Goal: Task Accomplishment & Management: Manage account settings

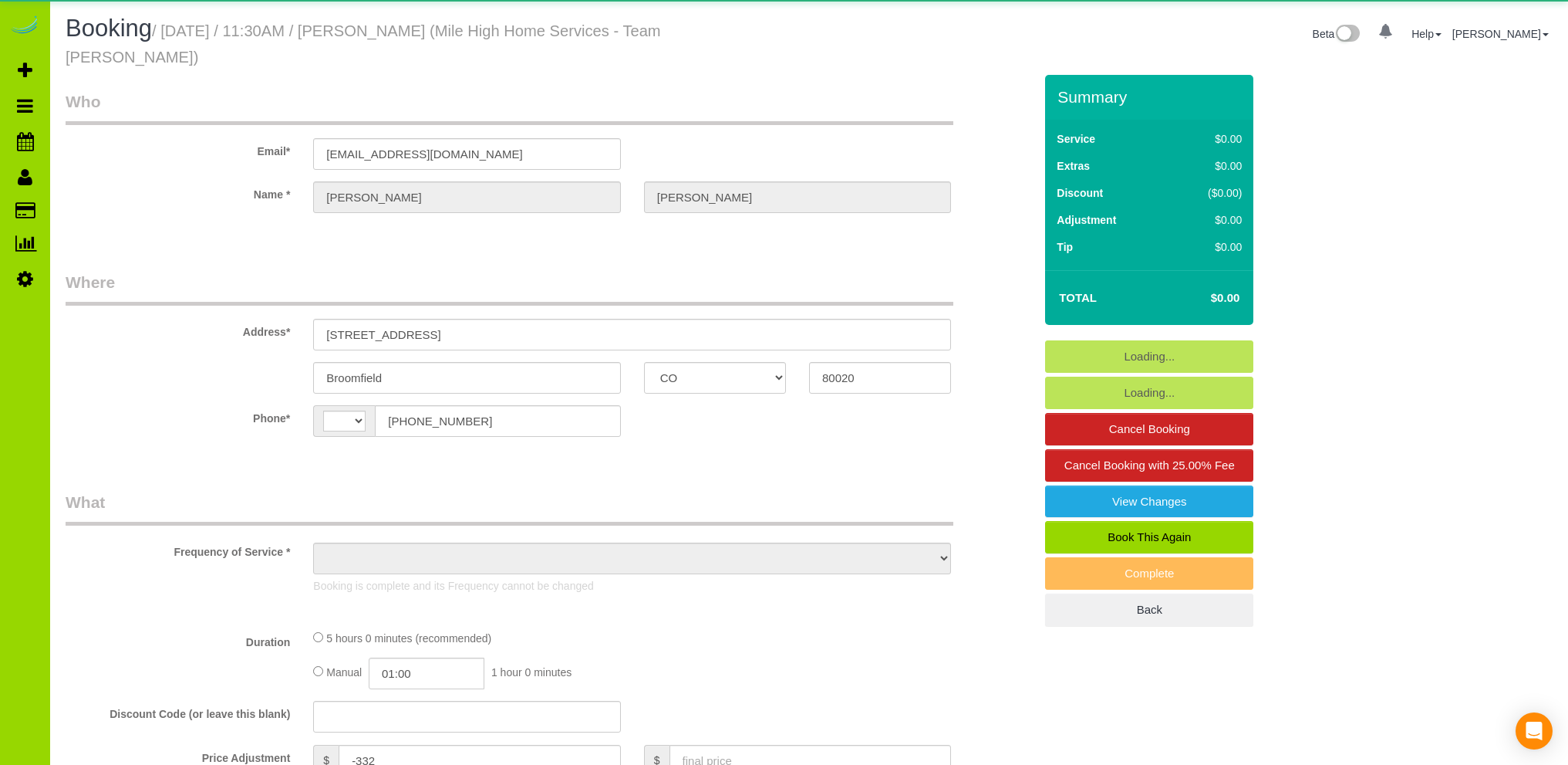
select select "CO"
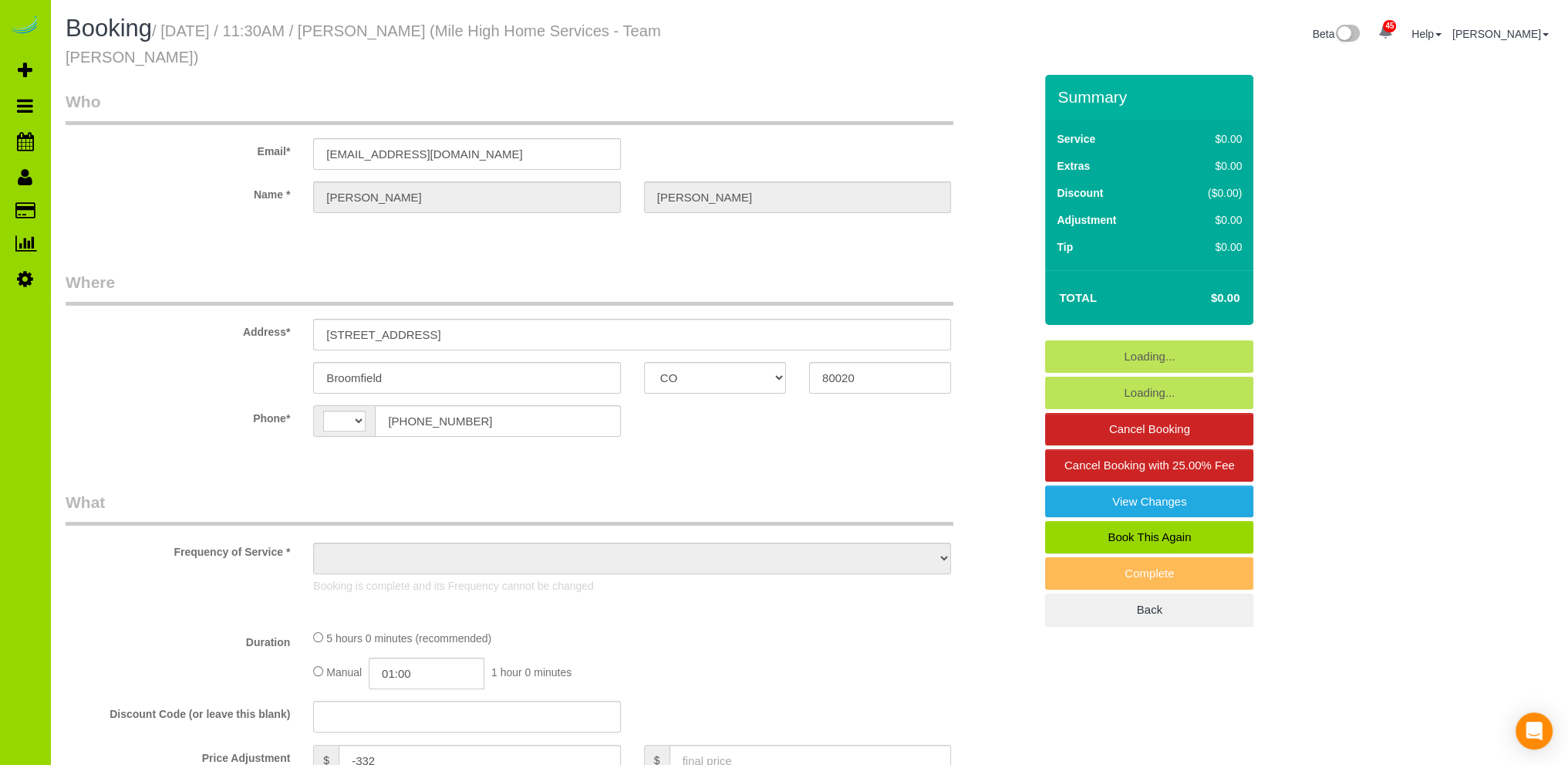
select select "string:[GEOGRAPHIC_DATA]"
select select "string:fspay-d723c7c2-1917-4986-8935-034922efb8e8"
select select "number:4"
select select "number:14"
select select "object:1073"
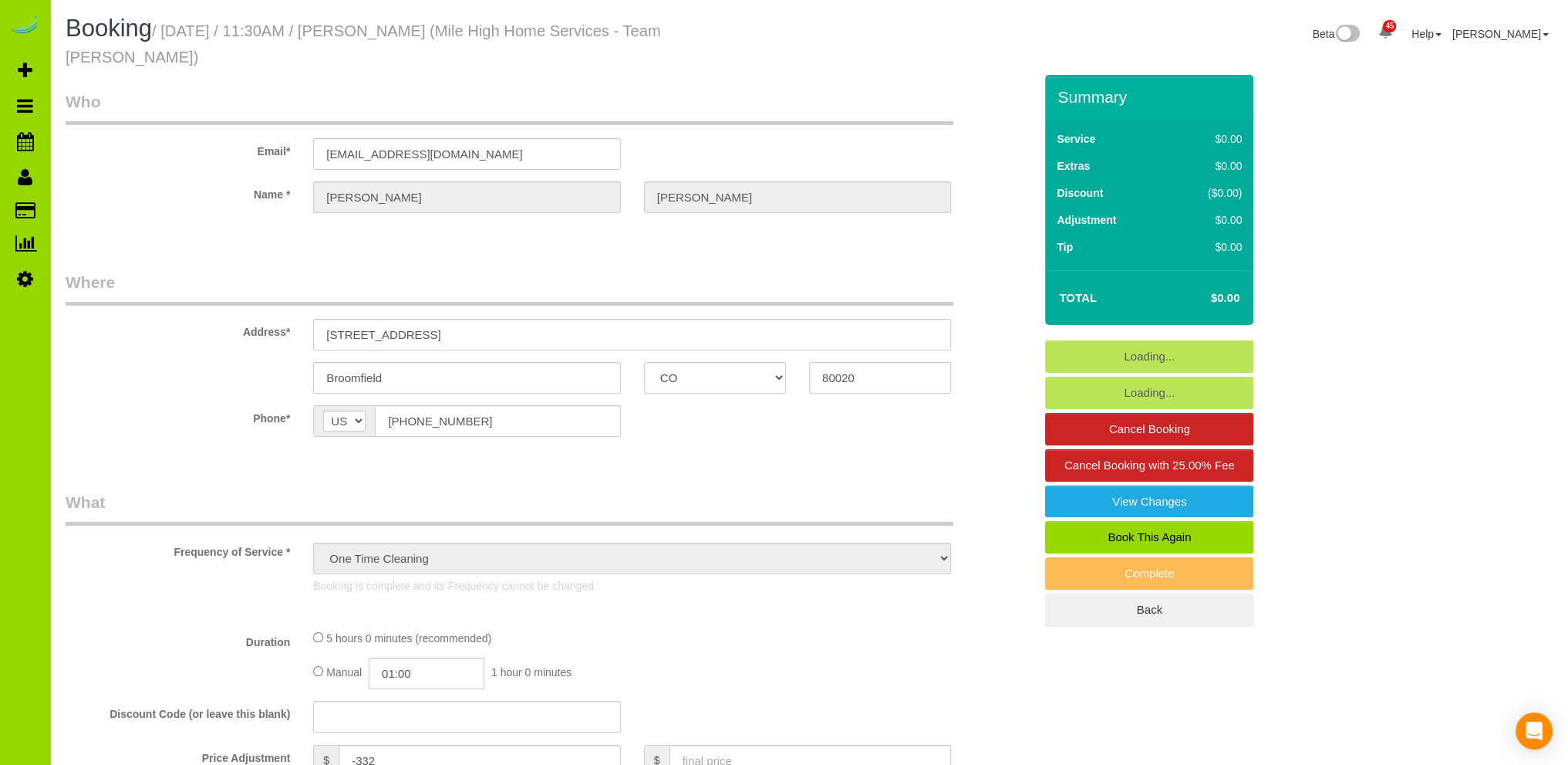
select select "spot1"
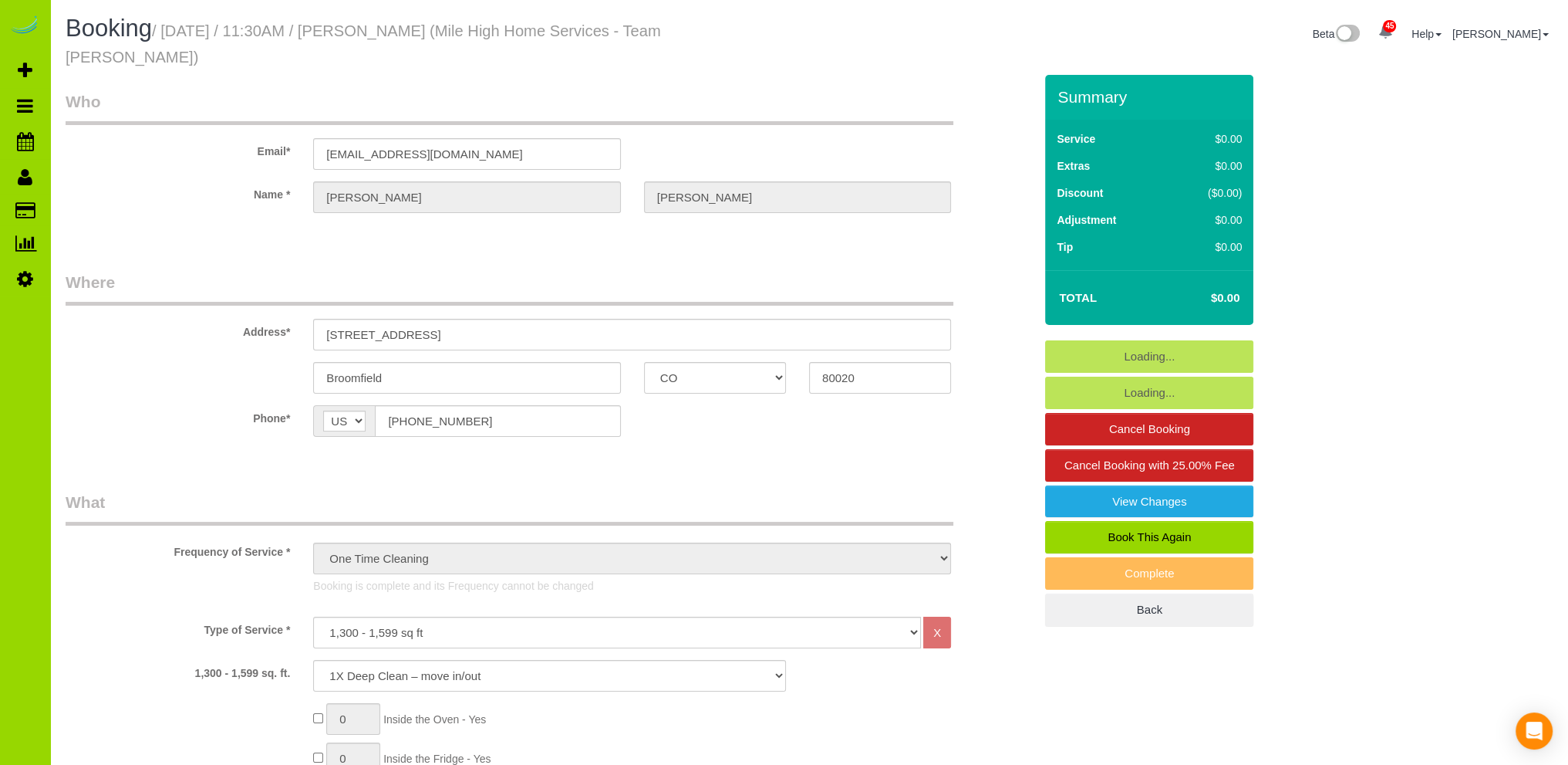
click at [1127, 521] on link "Book This Again" at bounding box center [1148, 537] width 208 height 32
select select "object:1249"
select select "CO"
select select "string:fspay-d723c7c2-1917-4986-8935-034922efb8e8"
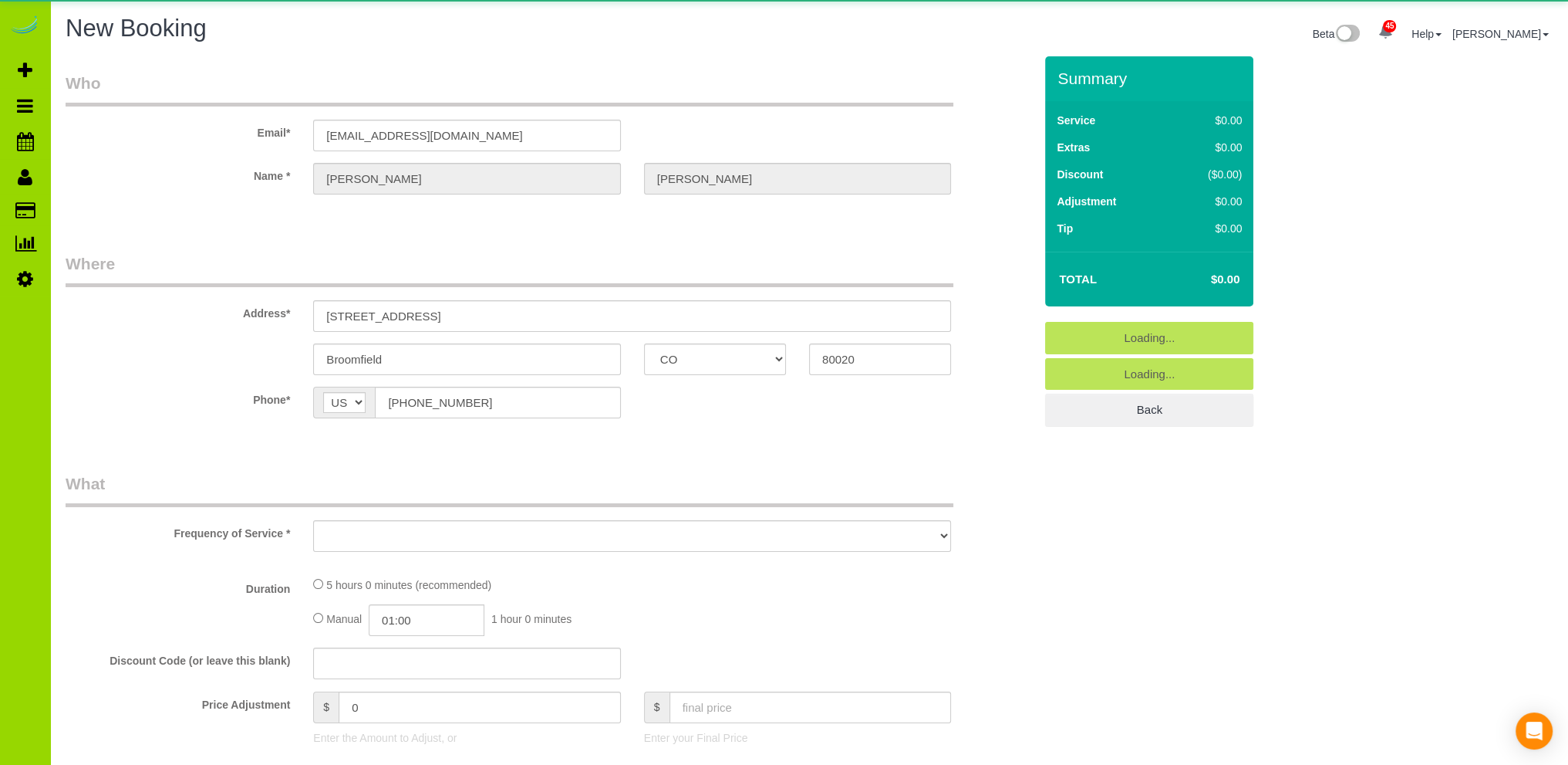
select select "object:1851"
select select "number:4"
select select "number:14"
select select "object:1855"
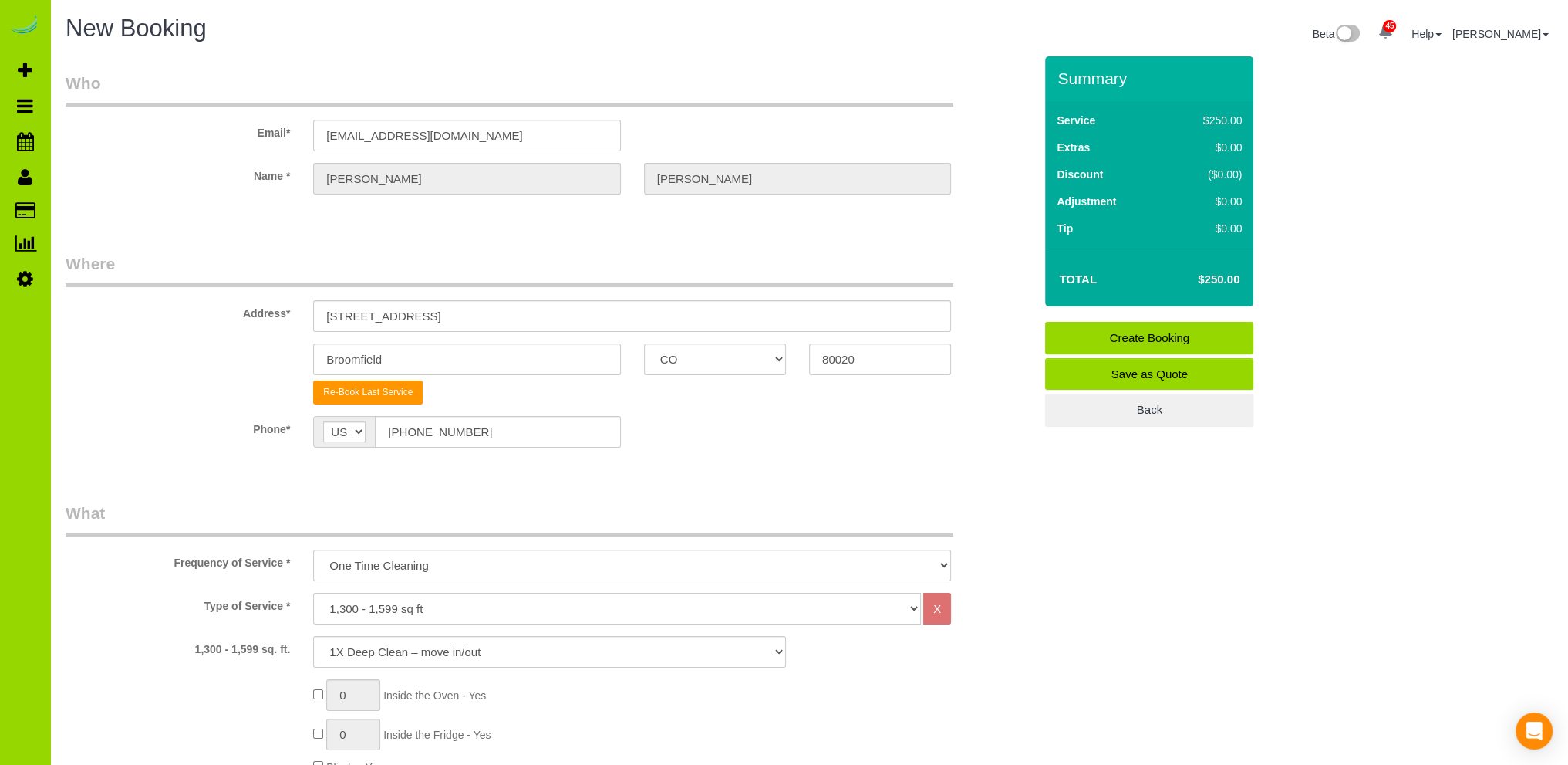
click at [381, 504] on legend "What" at bounding box center [509, 519] width 888 height 35
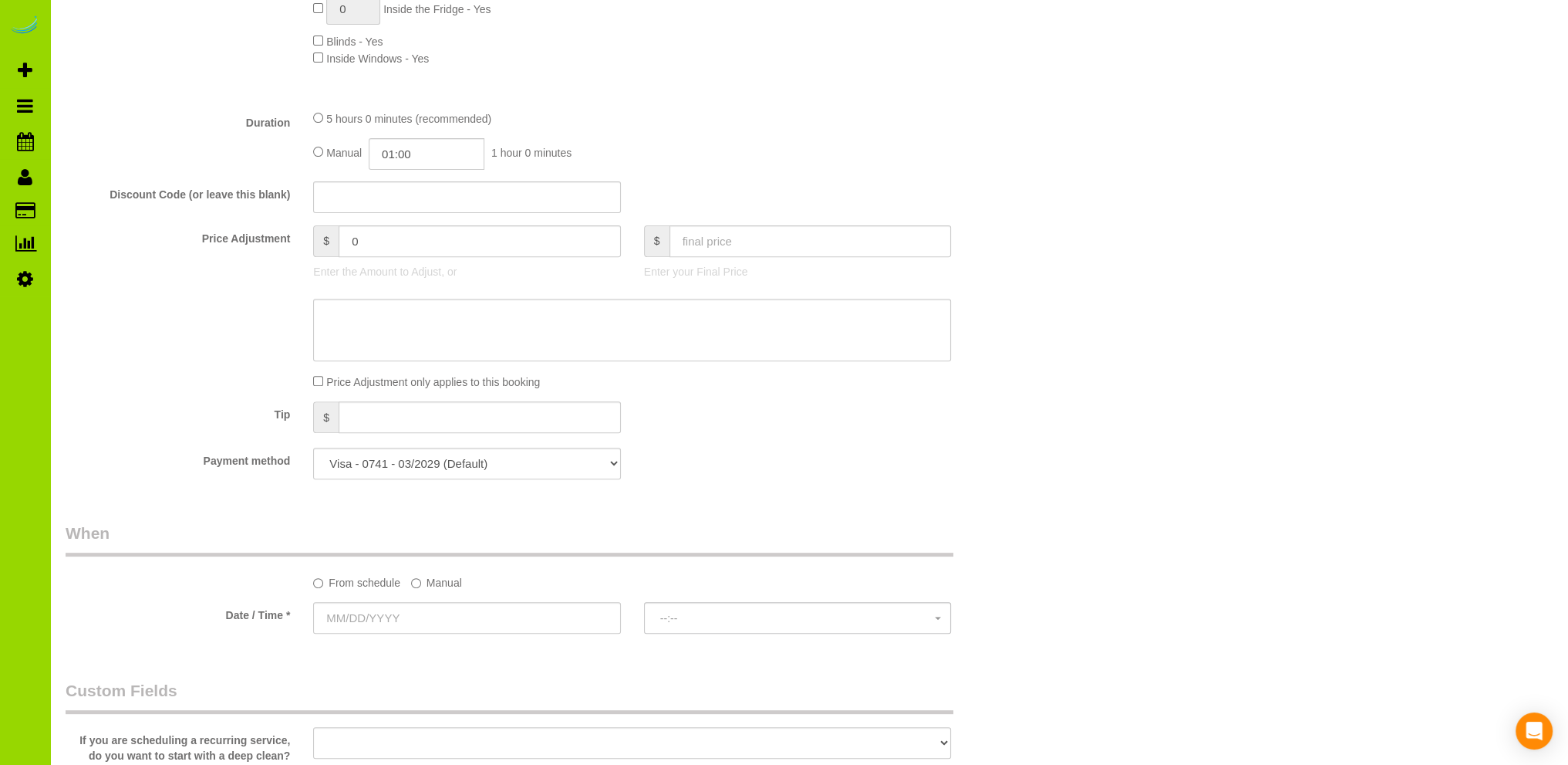
scroll to position [771, 0]
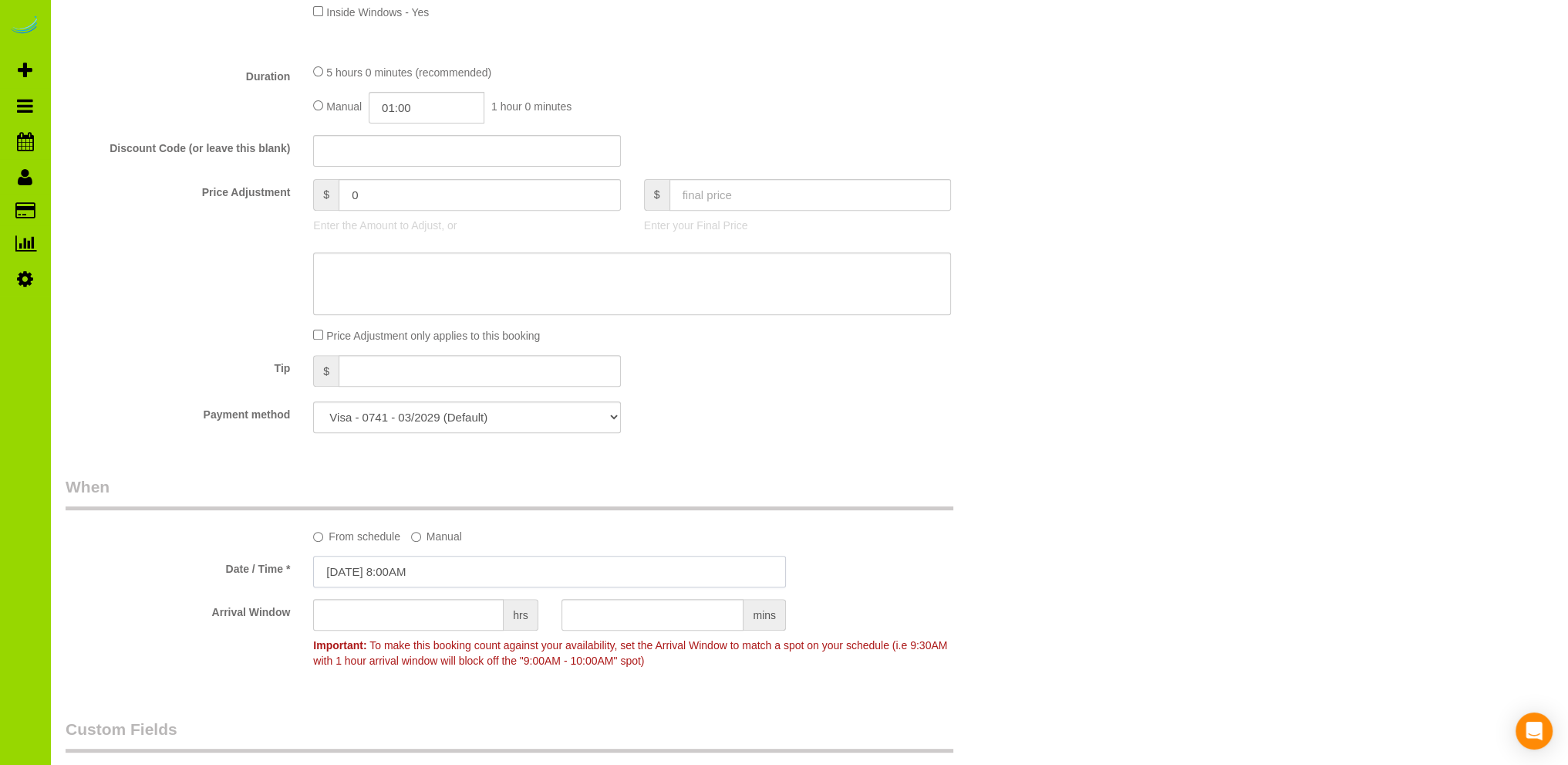
click at [377, 573] on input "[DATE] 8:00AM" at bounding box center [550, 571] width 473 height 32
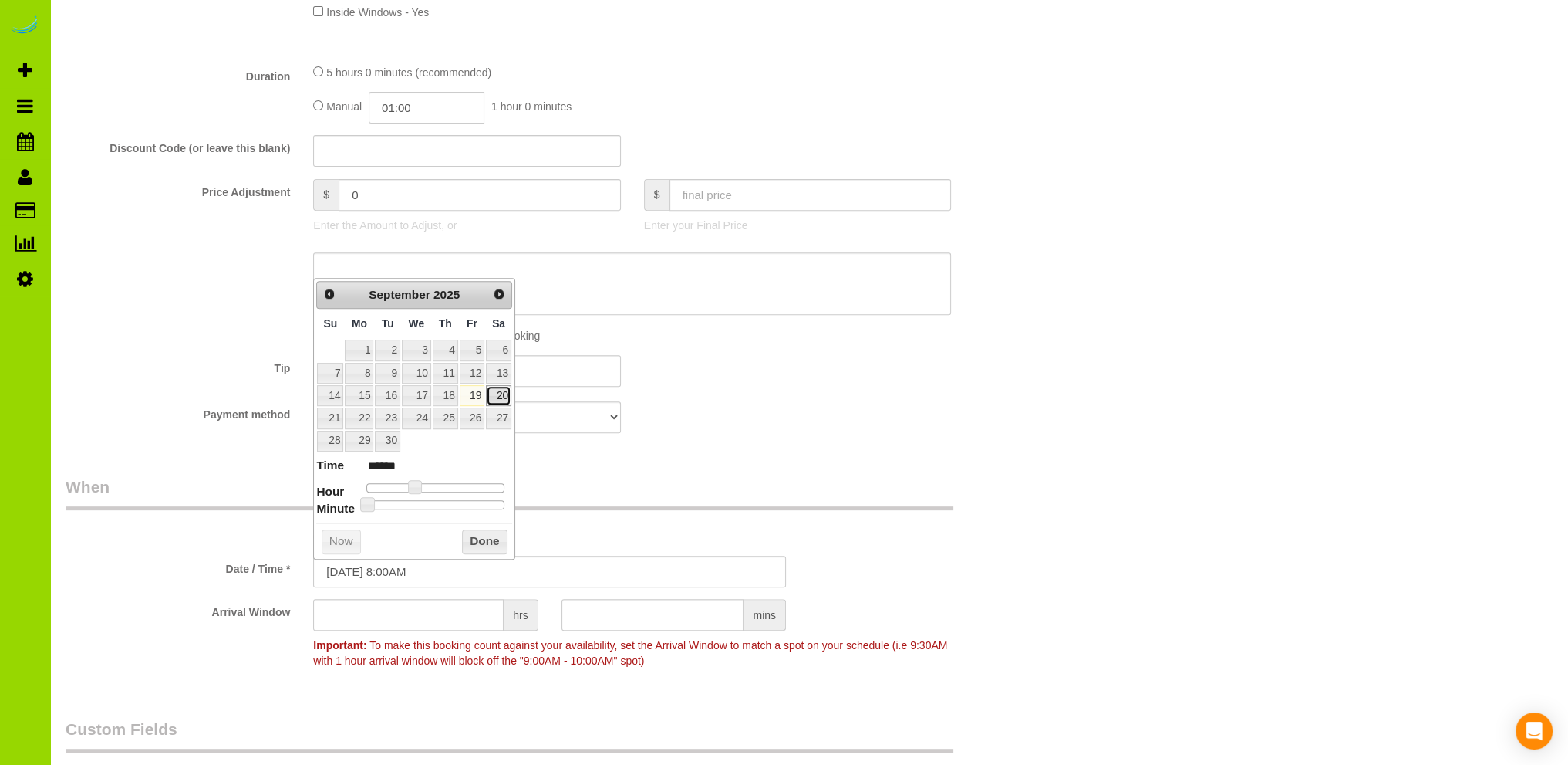
click at [505, 392] on link "20" at bounding box center [498, 395] width 25 height 21
type input "[DATE] 9:00AM"
type input "******"
type input "[DATE] 10:00AM"
type input "*******"
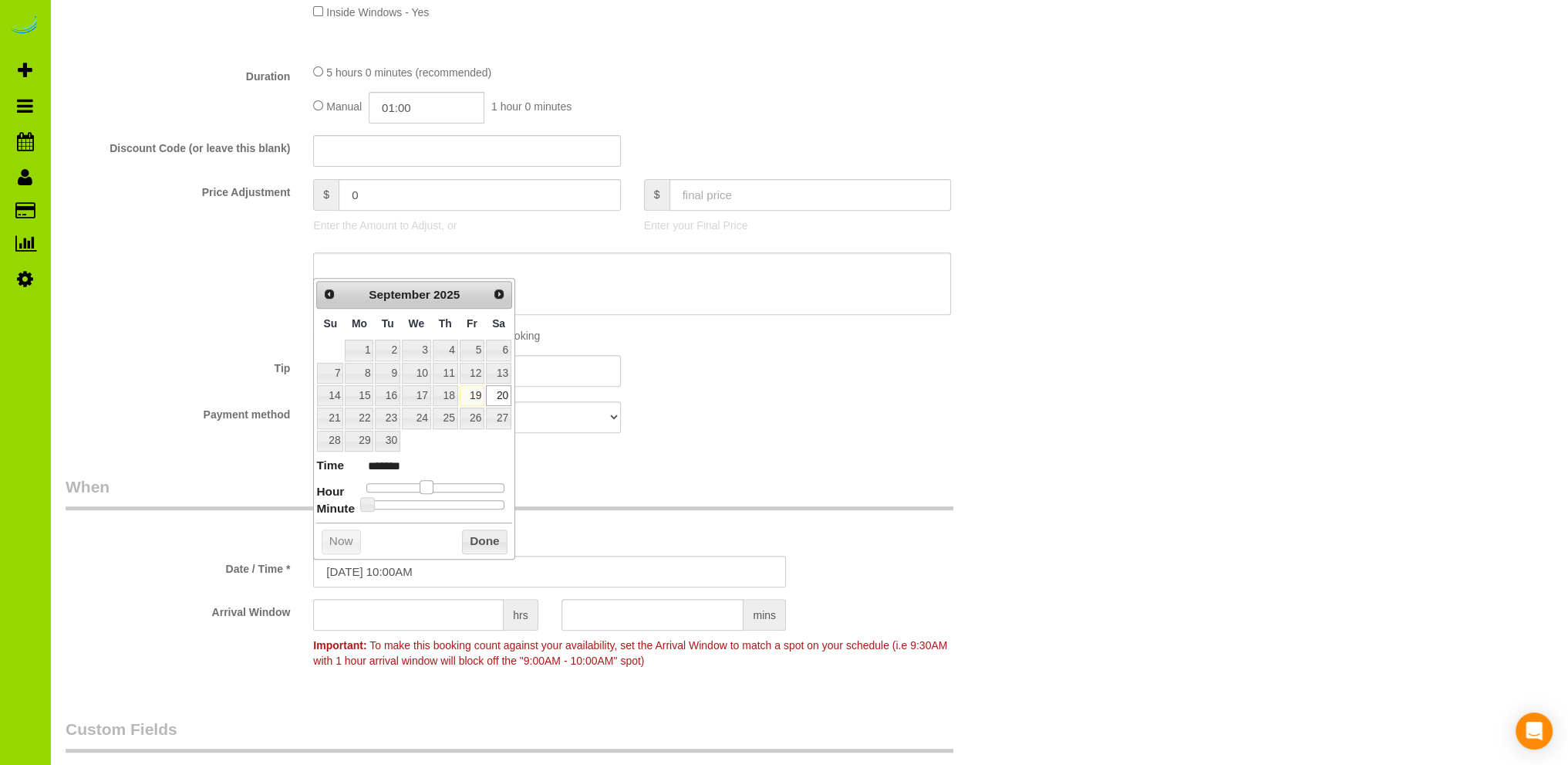
drag, startPoint x: 415, startPoint y: 490, endPoint x: 425, endPoint y: 489, distance: 10.0
click at [425, 489] on span at bounding box center [426, 486] width 14 height 14
click at [475, 541] on button "Done" at bounding box center [484, 541] width 45 height 24
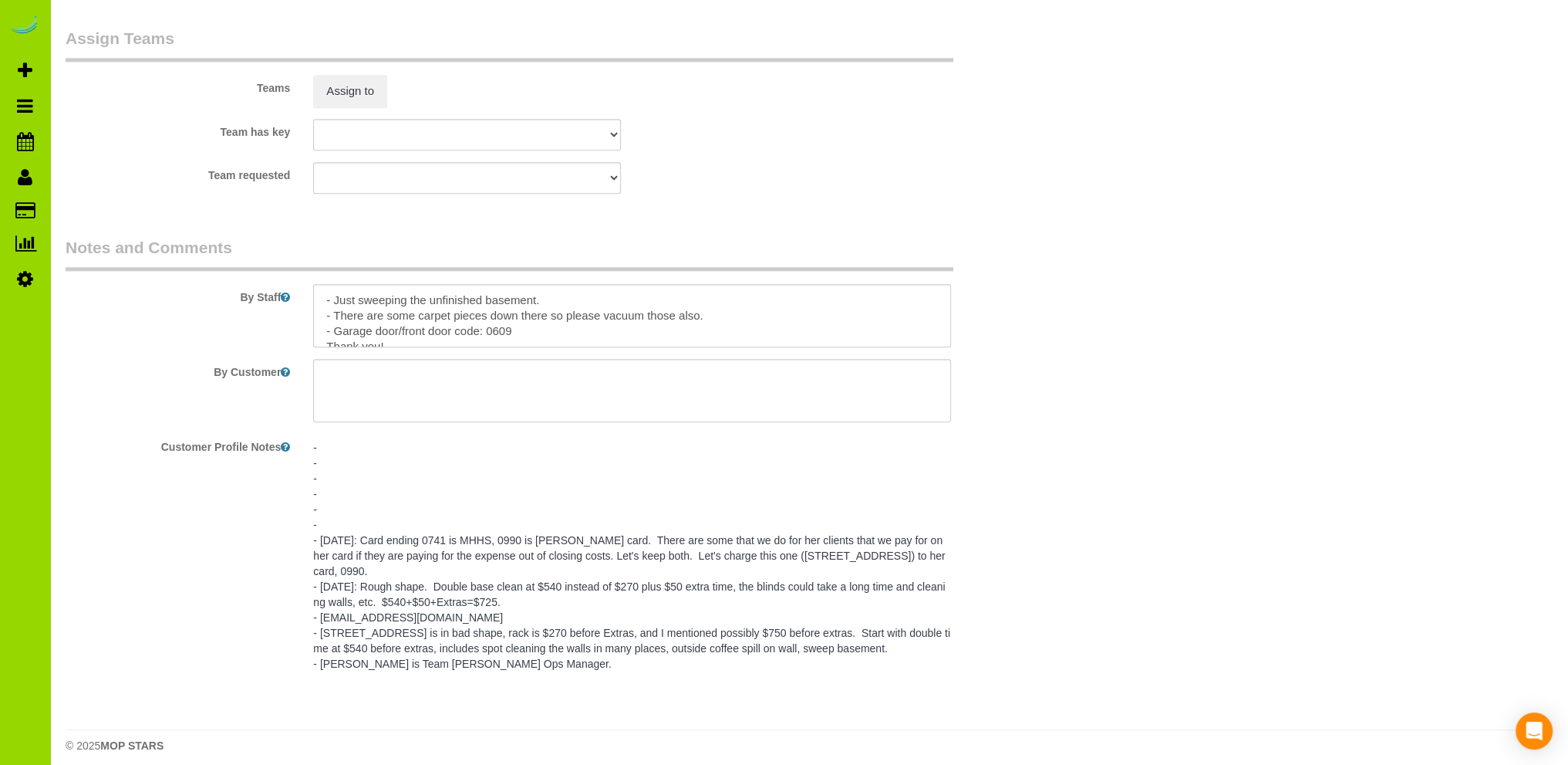
scroll to position [2129, 0]
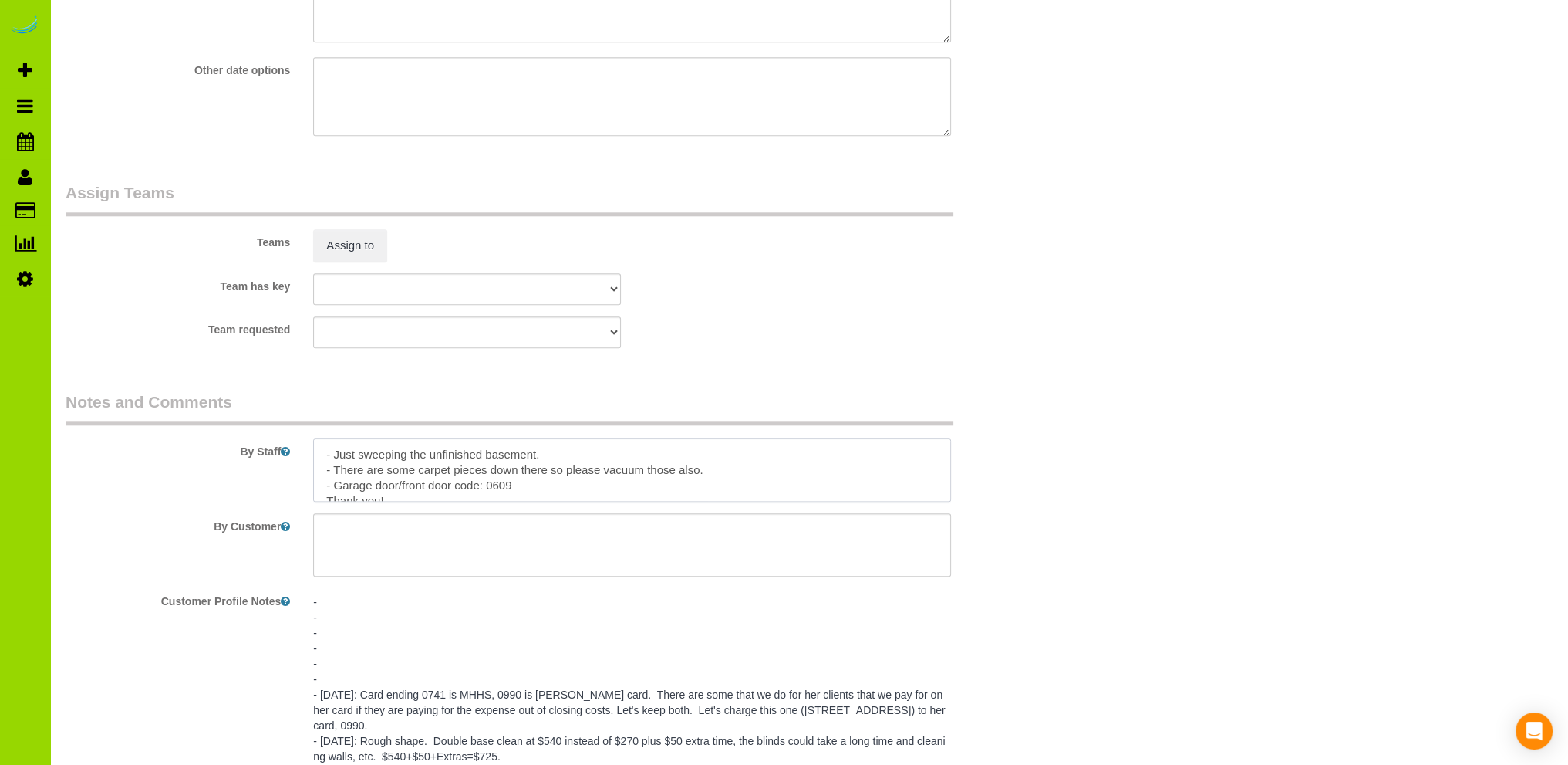
click at [411, 459] on textarea at bounding box center [632, 470] width 637 height 63
click at [378, 472] on textarea at bounding box center [632, 470] width 637 height 63
click at [382, 472] on textarea at bounding box center [632, 470] width 637 height 63
click at [761, 473] on textarea at bounding box center [632, 470] width 637 height 63
click at [573, 472] on textarea at bounding box center [632, 470] width 637 height 63
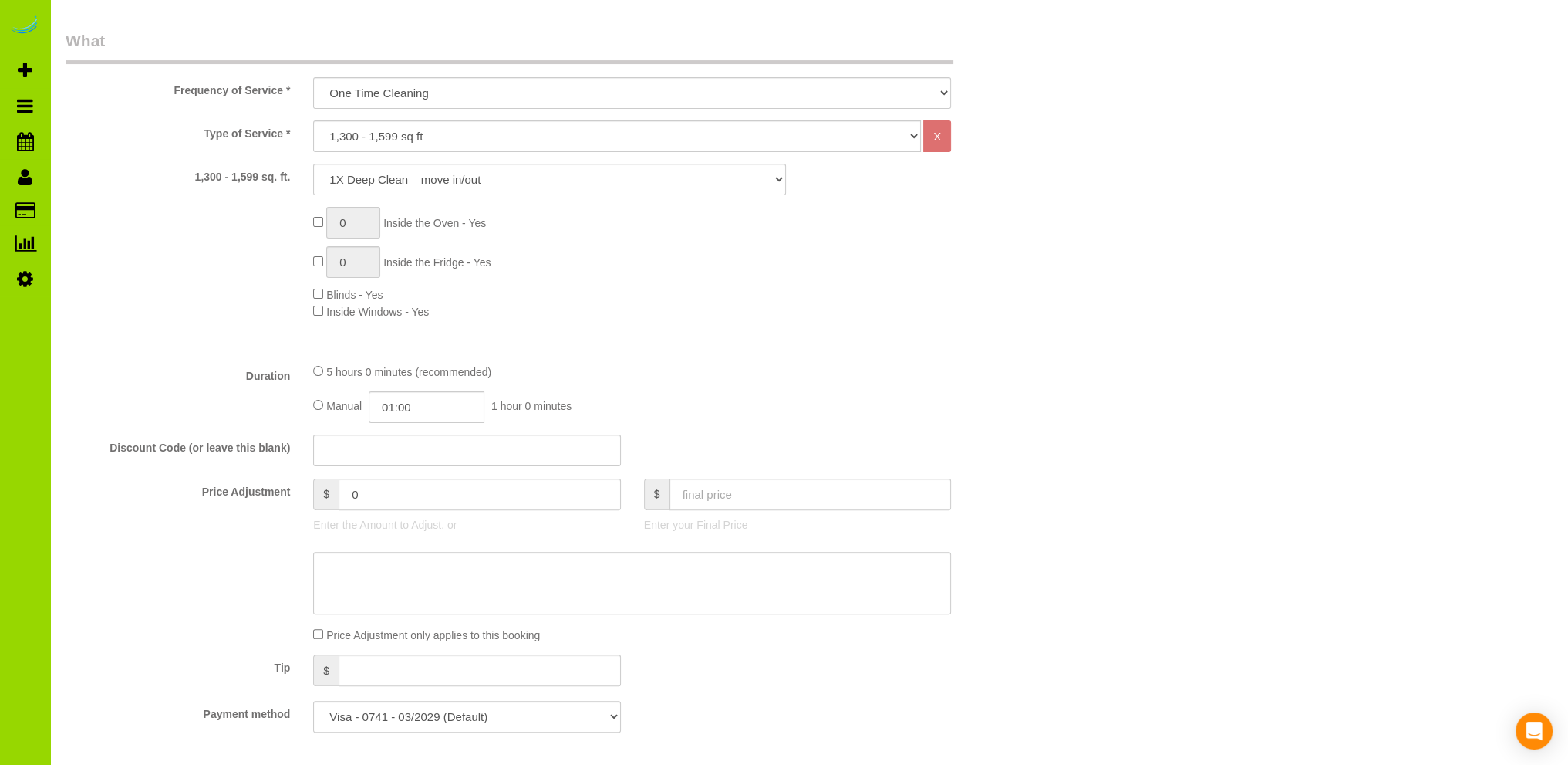
scroll to position [431, 0]
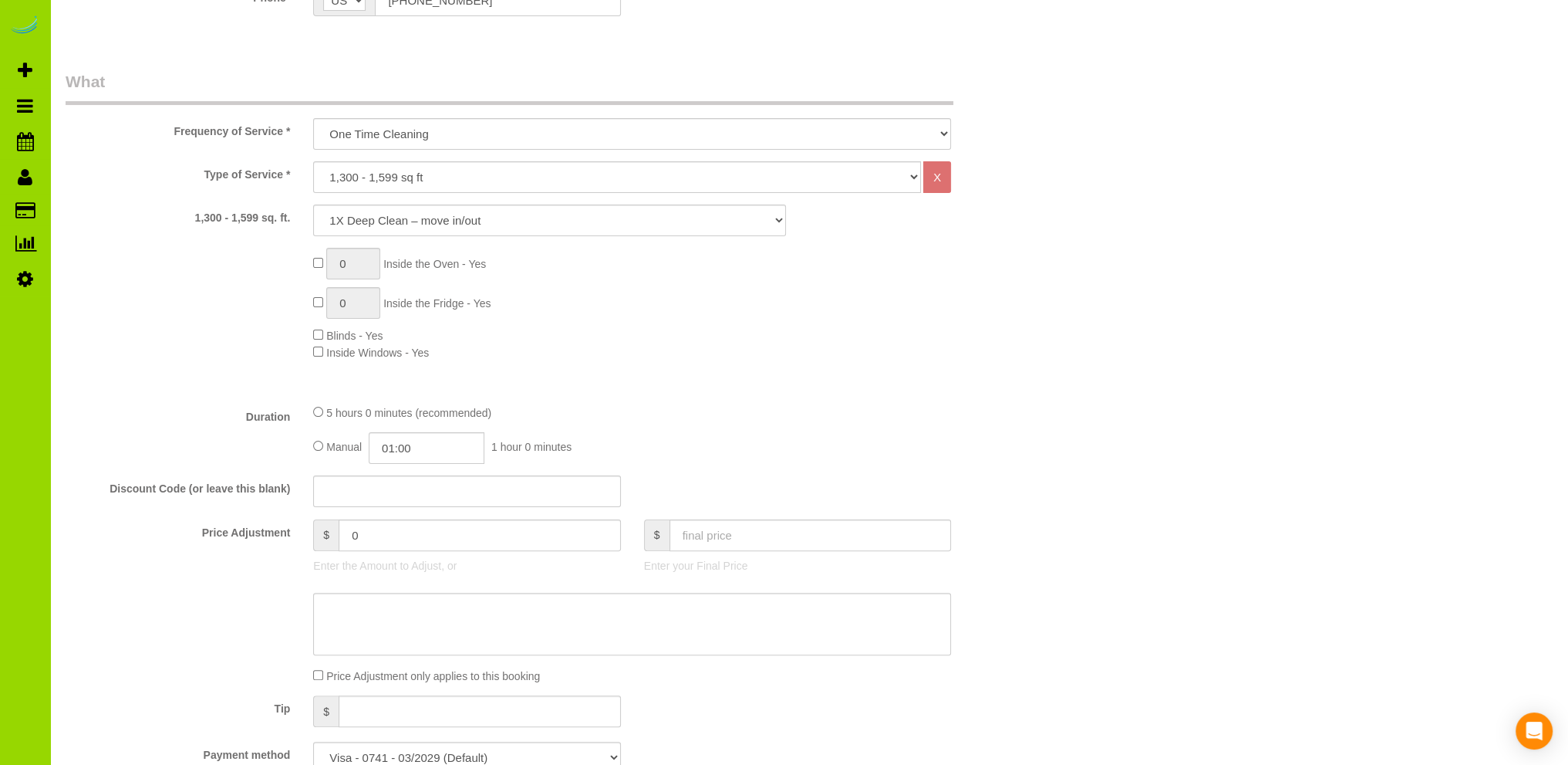
type textarea "- Just sweeping/vacuuming the unfinished basement and cleaning it up, throwing …"
click at [432, 453] on input "01:00" at bounding box center [426, 447] width 116 height 32
click at [839, 370] on div "Type of Service * Choose YOUR HOME SIZE here Hourly Cleaning 1 - 999 square fee…" at bounding box center [549, 276] width 968 height 230
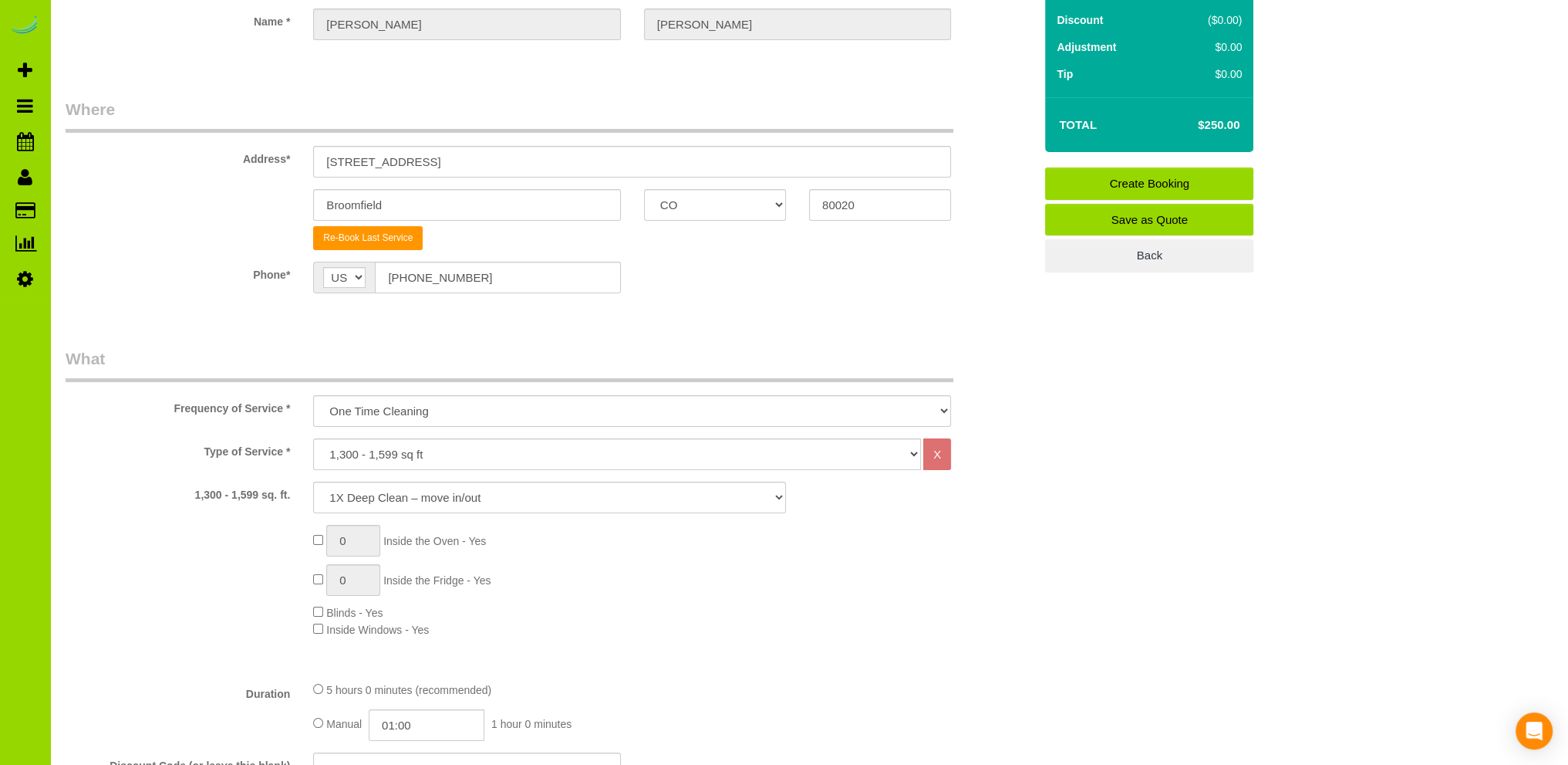
scroll to position [0, 0]
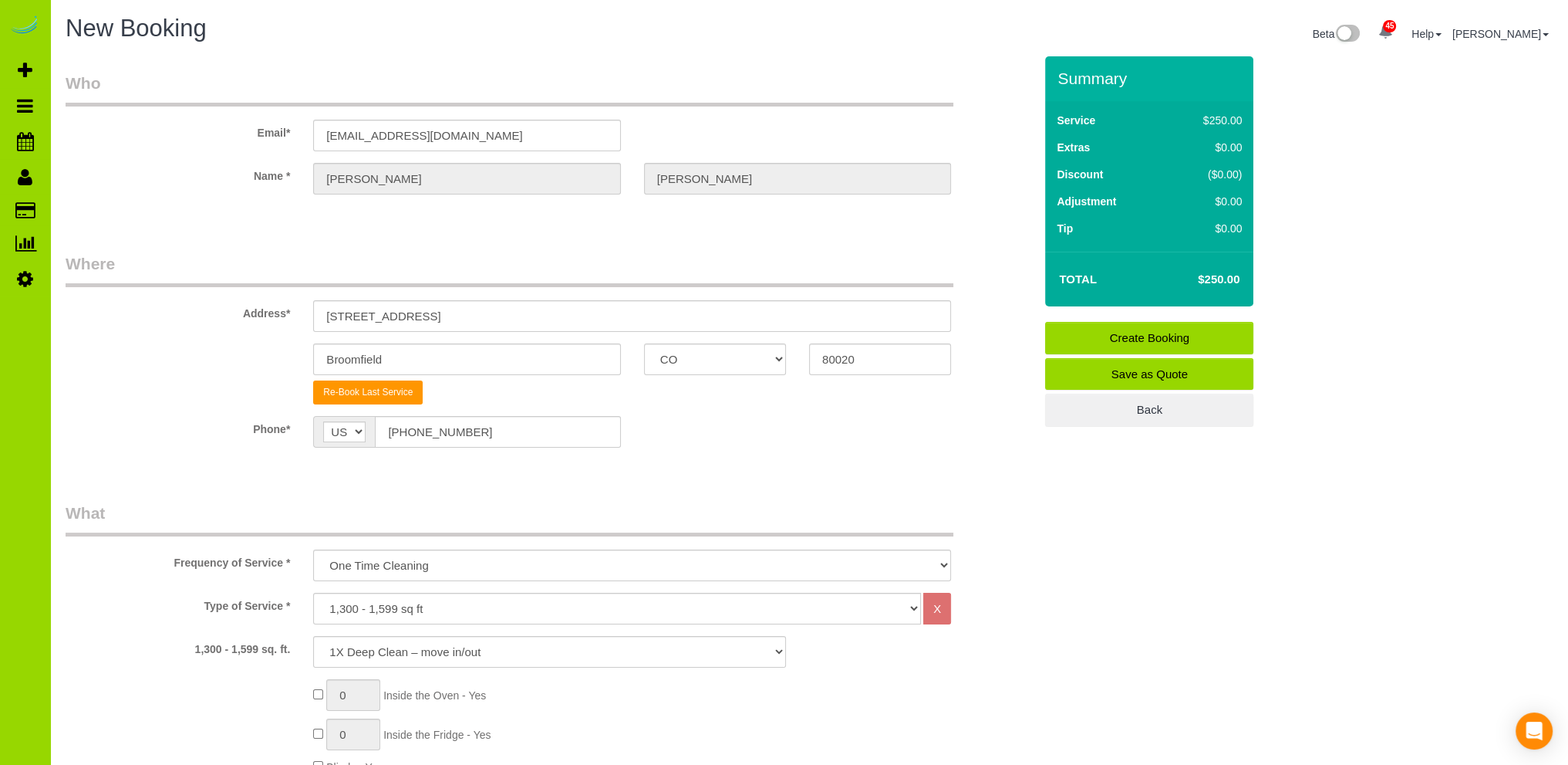
click at [1153, 335] on link "Create Booking" at bounding box center [1148, 338] width 208 height 32
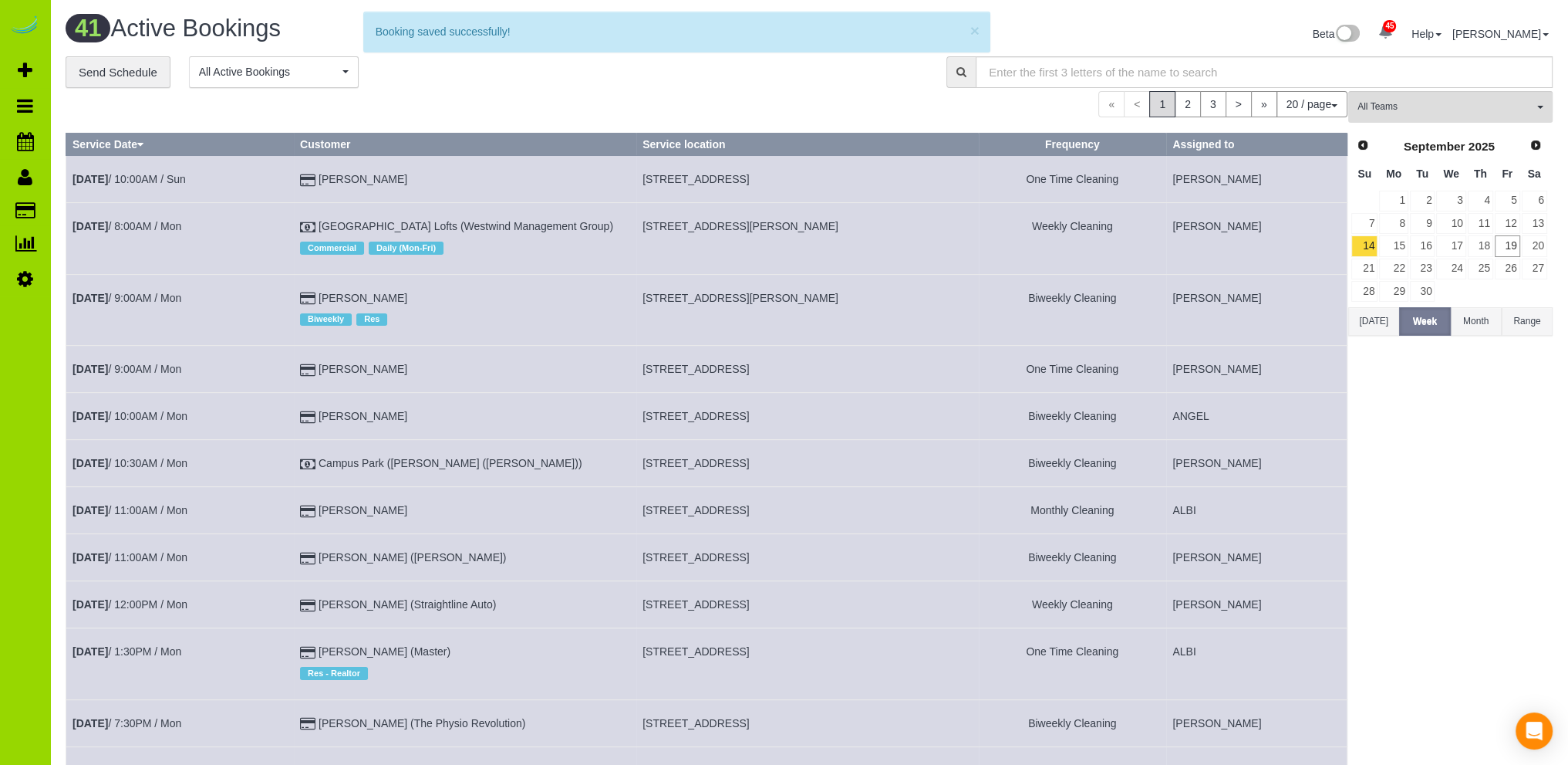
click at [334, 27] on h1 "41 Active Bookings" at bounding box center [432, 28] width 732 height 26
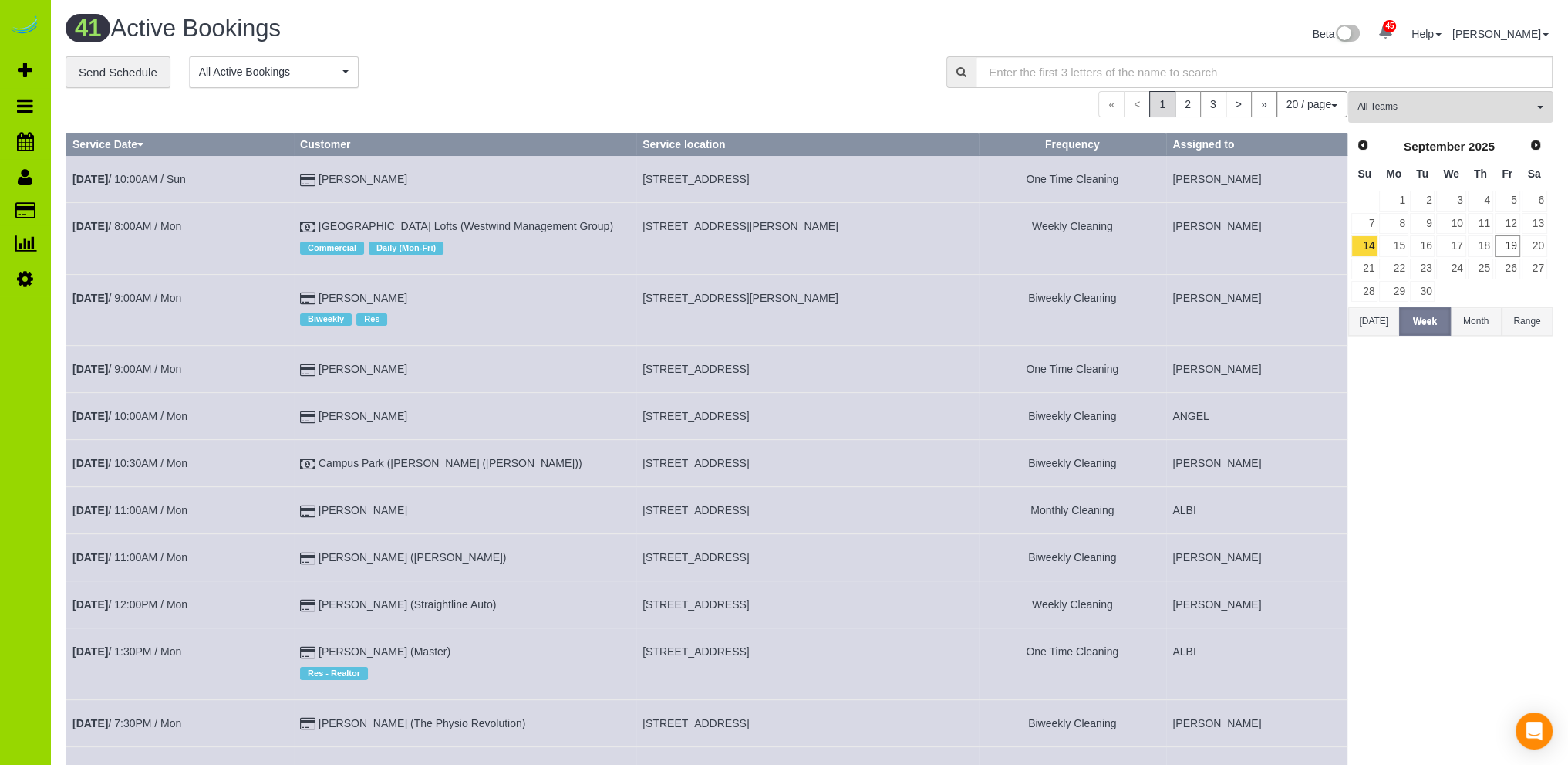
click at [717, 75] on div "**********" at bounding box center [494, 73] width 858 height 32
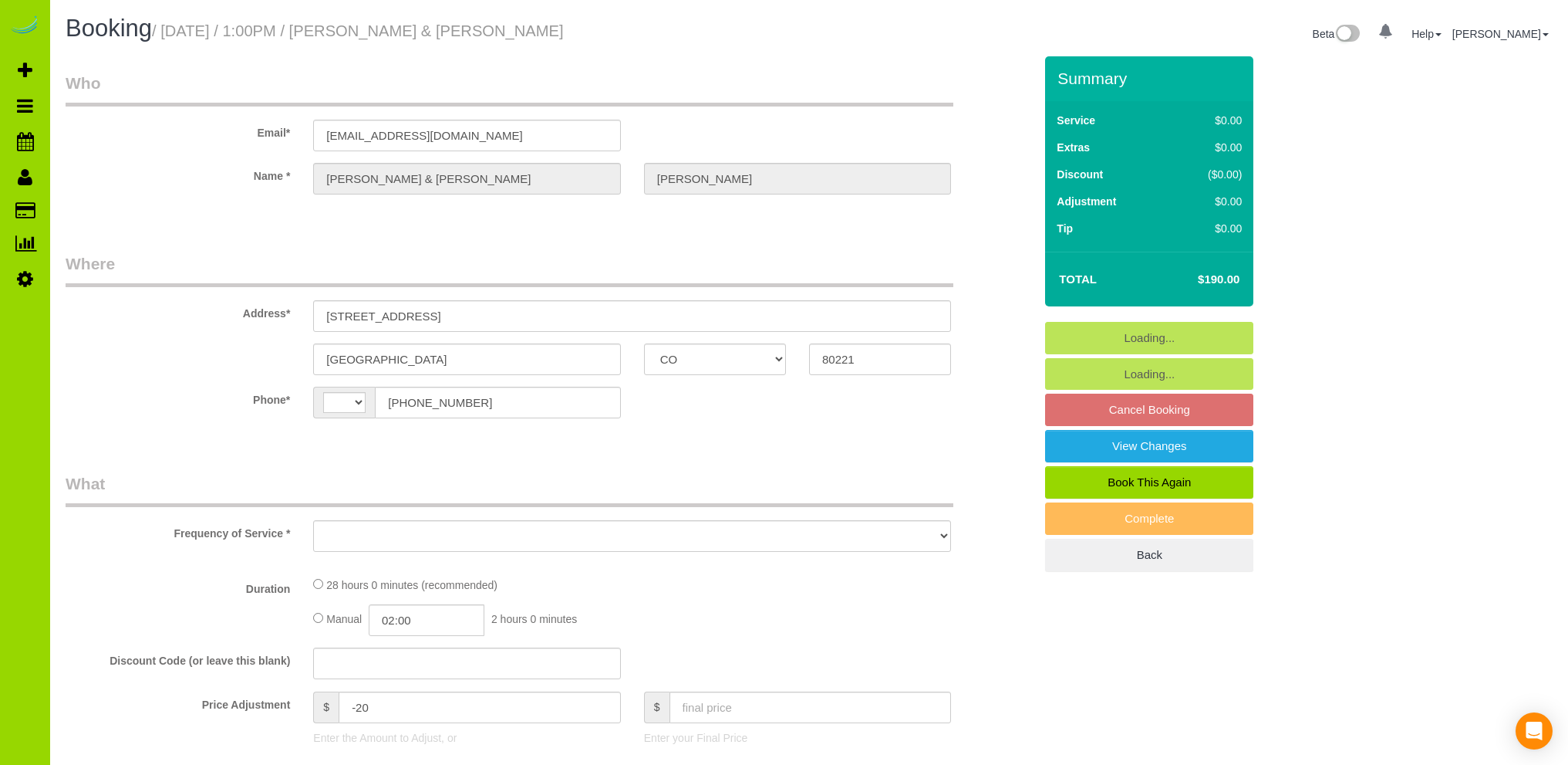
select select "CO"
select select "number:4"
select select "number:13"
select select "string:[GEOGRAPHIC_DATA]"
select select "object:817"
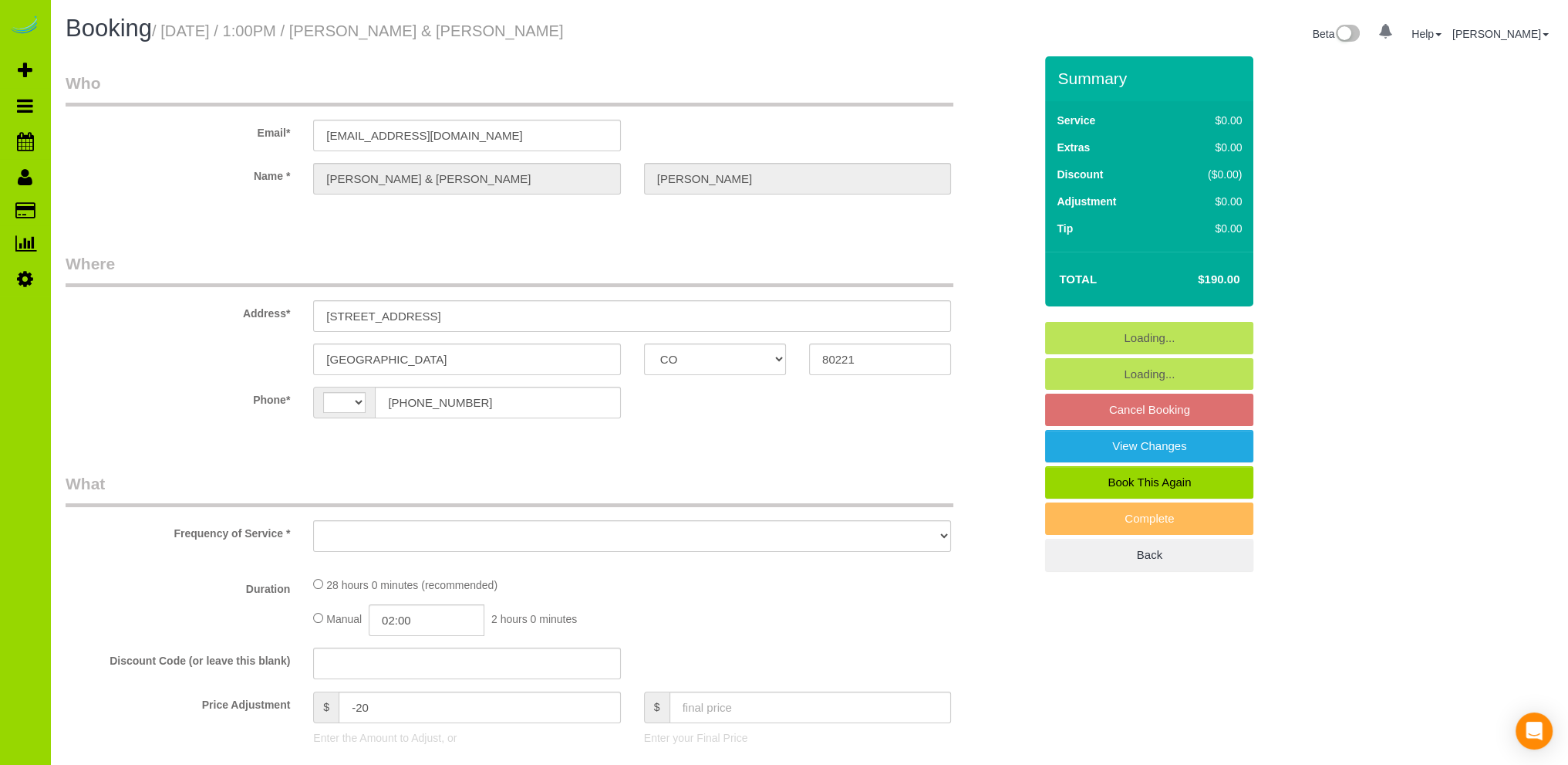
select select "spot1"
select select "object:1144"
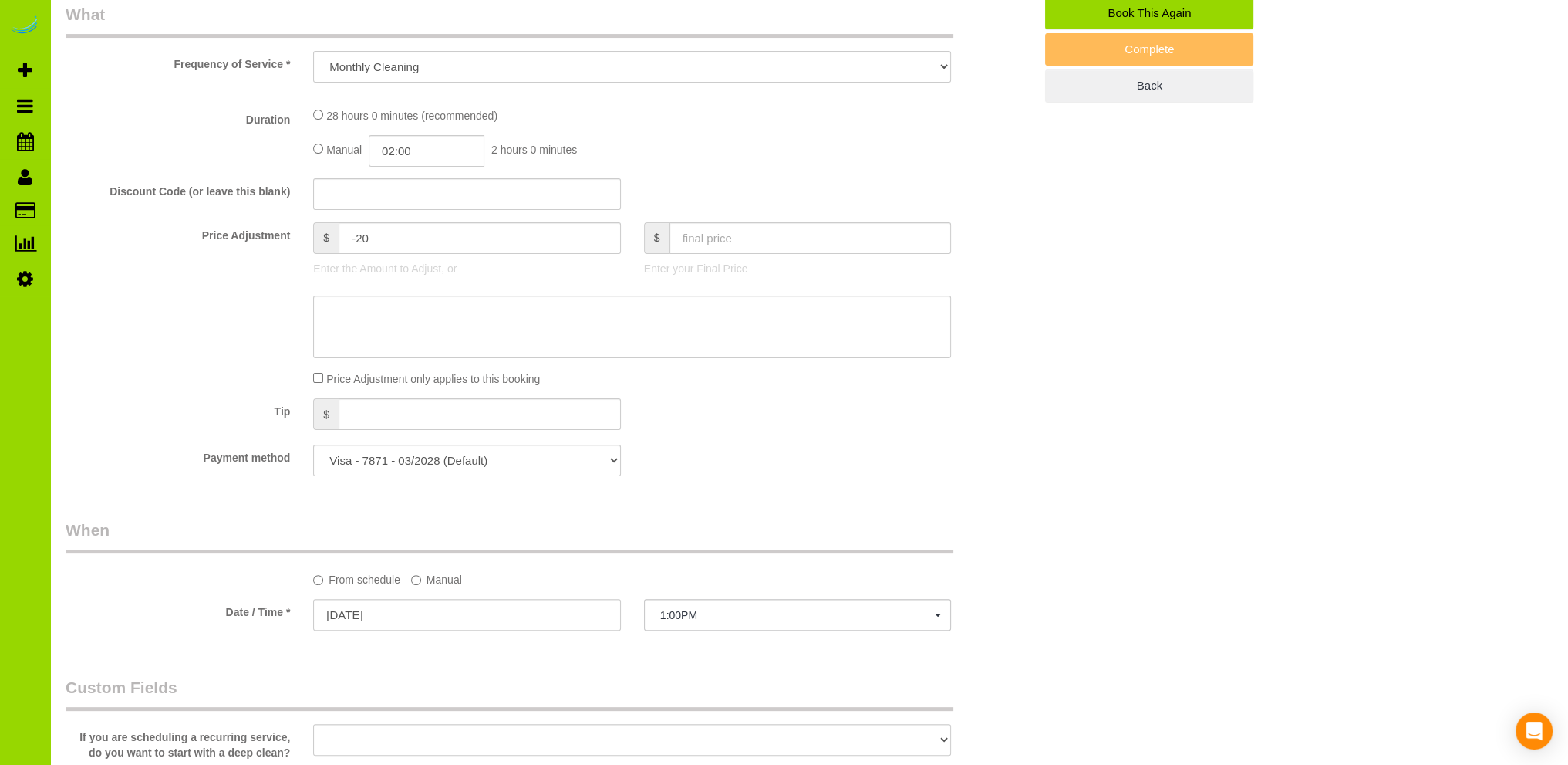
select select "spot6"
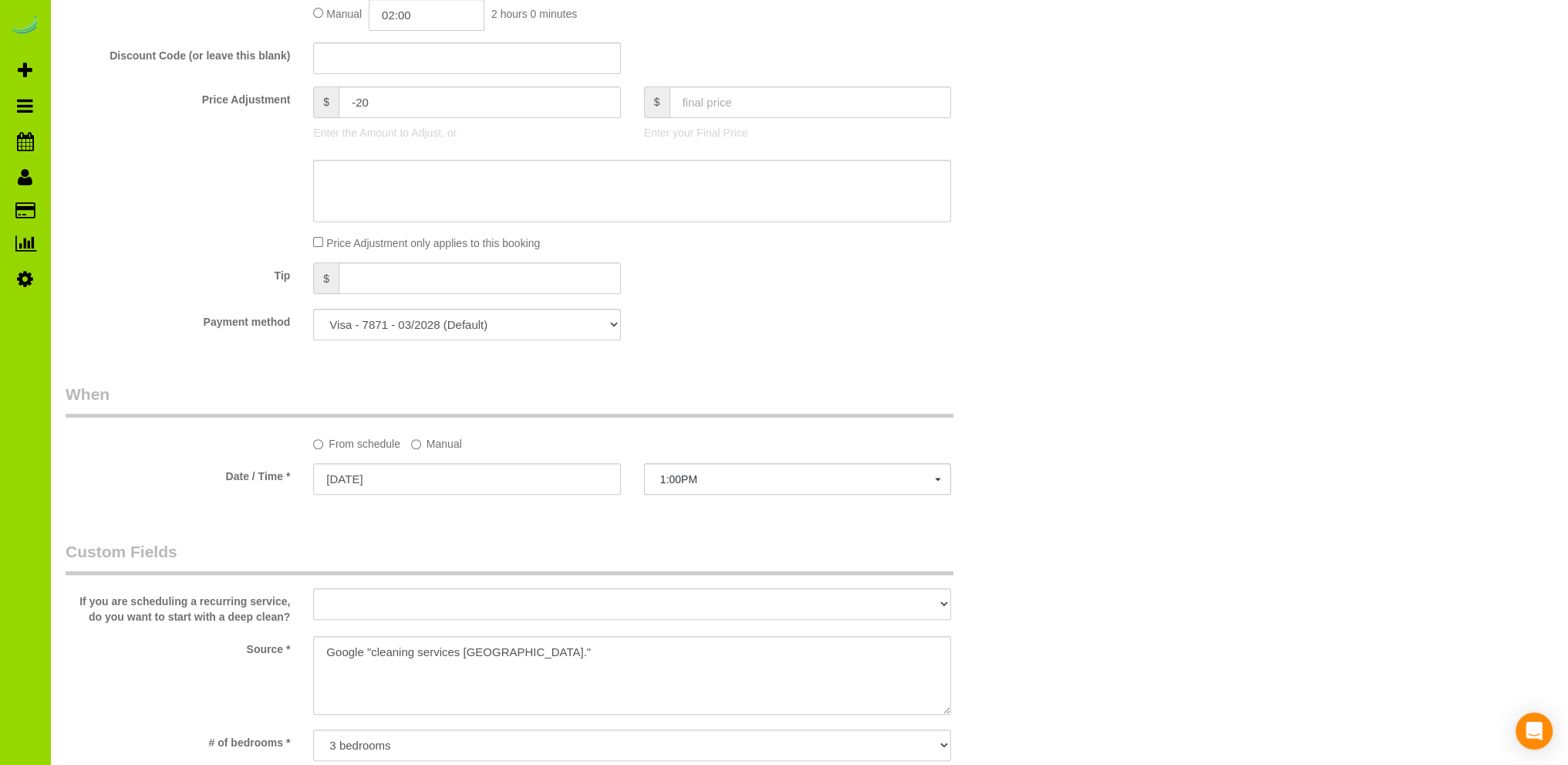
scroll to position [848, 0]
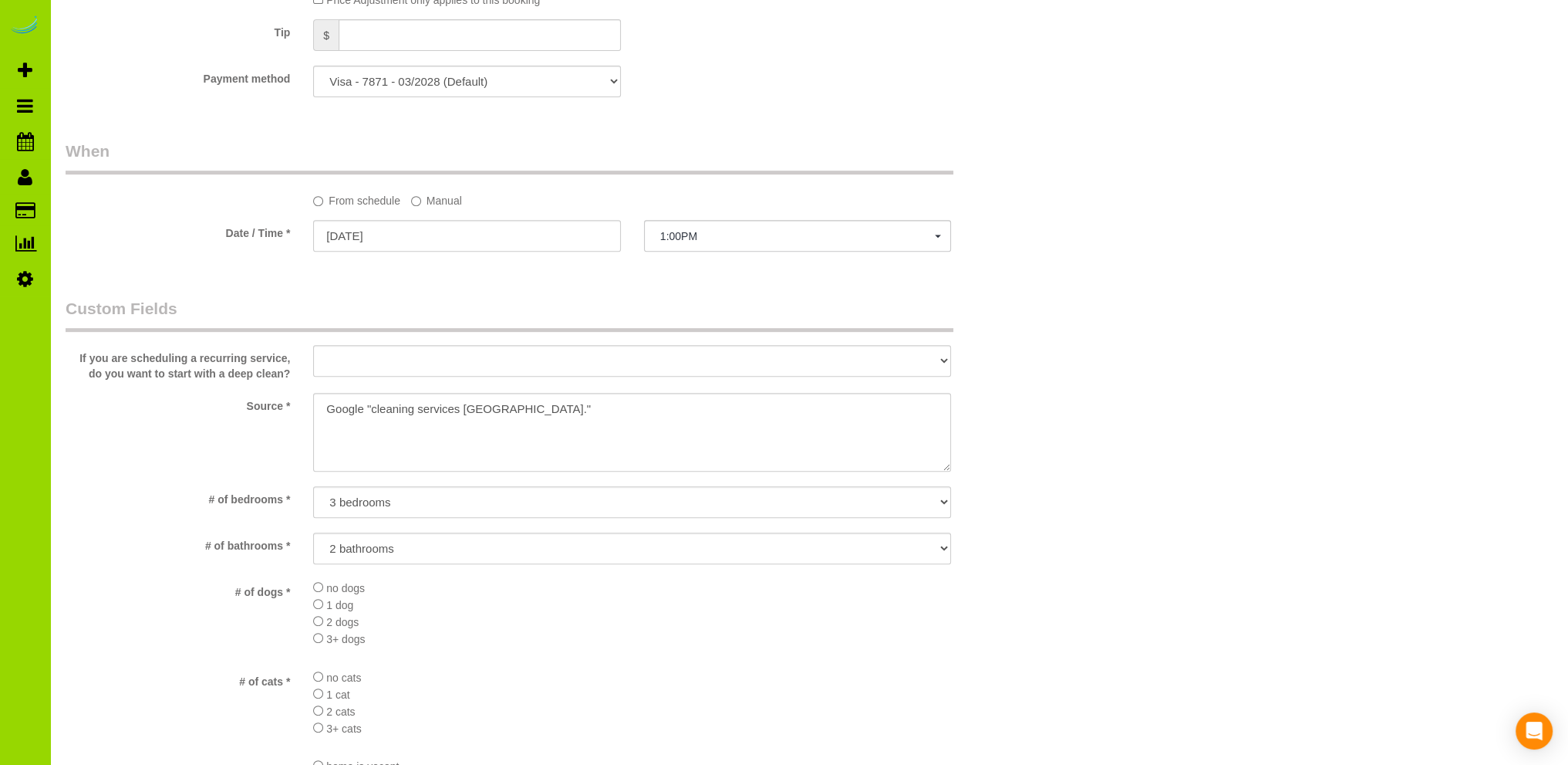
select select "7"
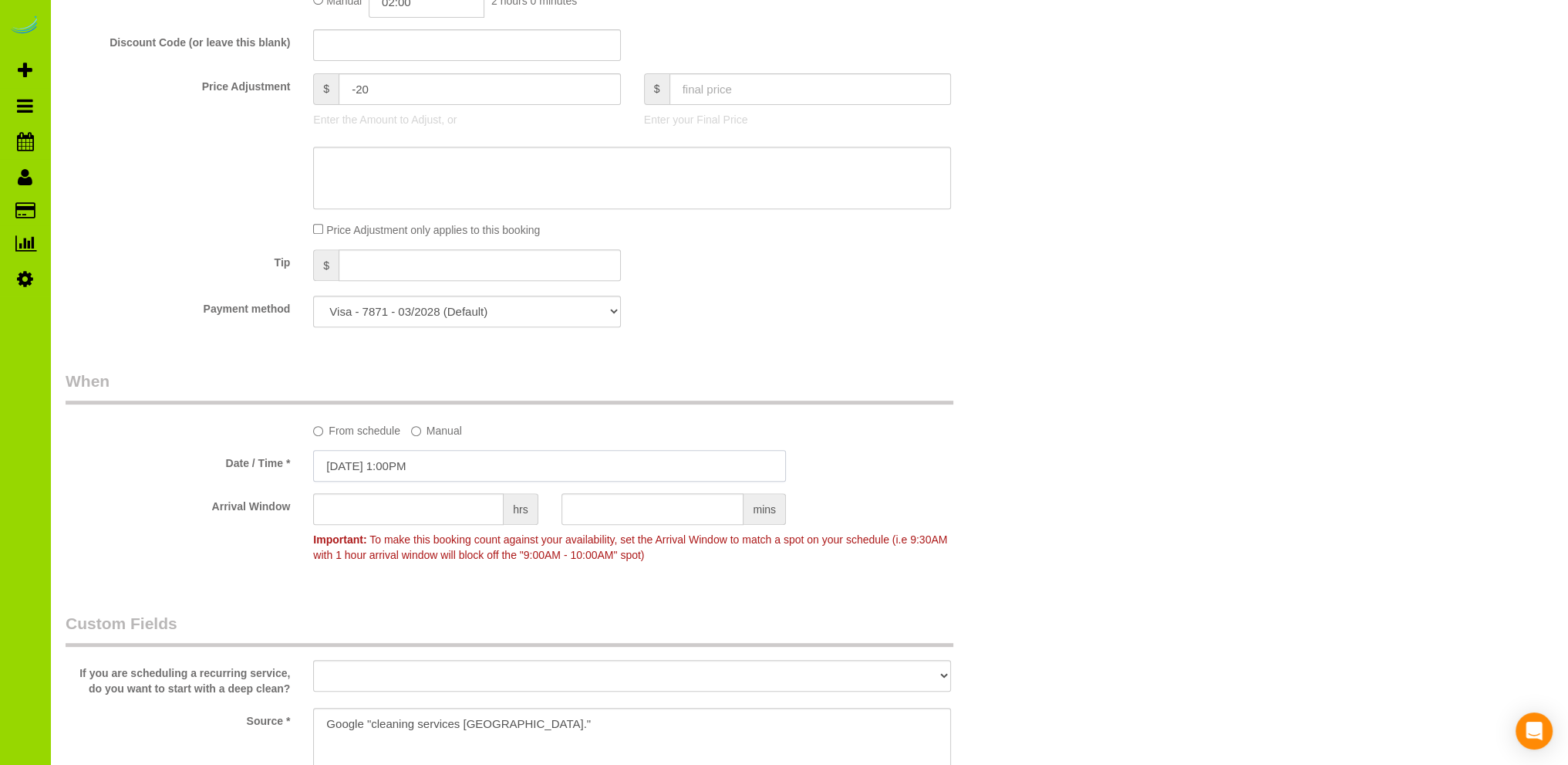
click at [409, 468] on input "09/30/2025 1:00PM" at bounding box center [550, 465] width 473 height 32
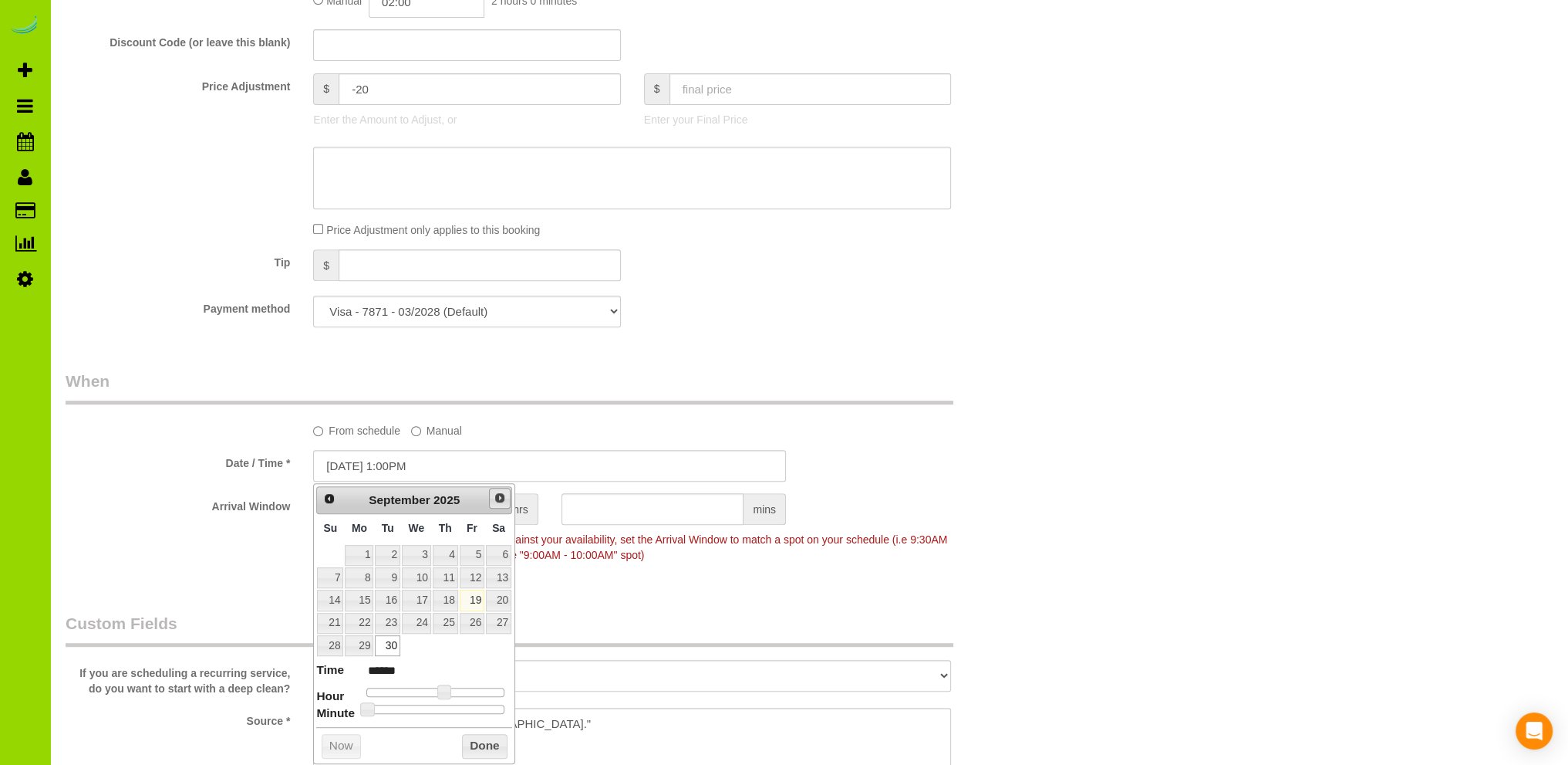
click at [498, 500] on span "Next" at bounding box center [499, 498] width 12 height 12
click at [364, 574] on link "6" at bounding box center [359, 578] width 28 height 21
type input "10/06/2025 2:00PM"
type input "******"
drag, startPoint x: 441, startPoint y: 690, endPoint x: 450, endPoint y: 690, distance: 9.0
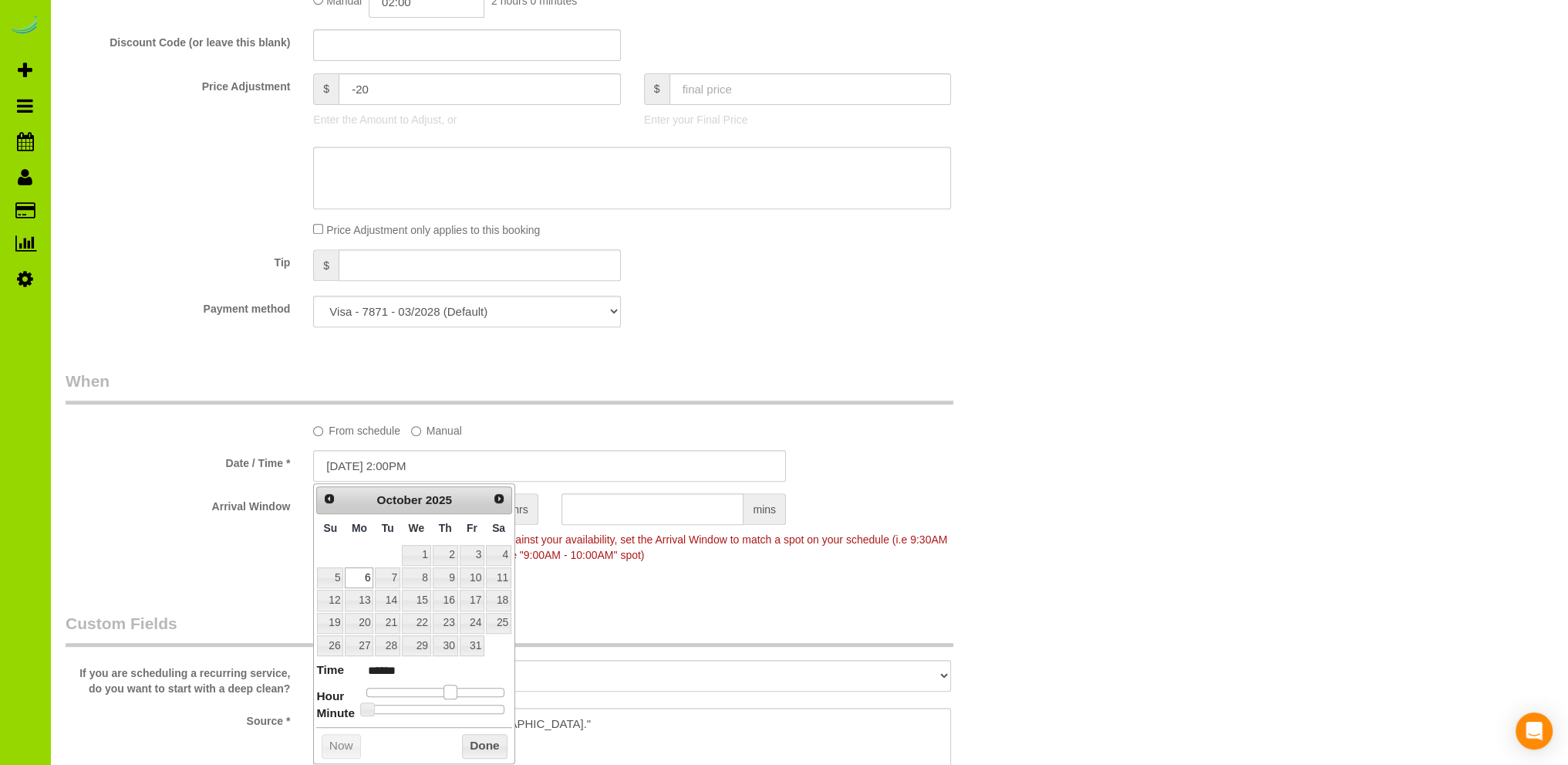
click at [450, 690] on span at bounding box center [450, 691] width 14 height 14
click at [478, 744] on button "Done" at bounding box center [484, 746] width 45 height 24
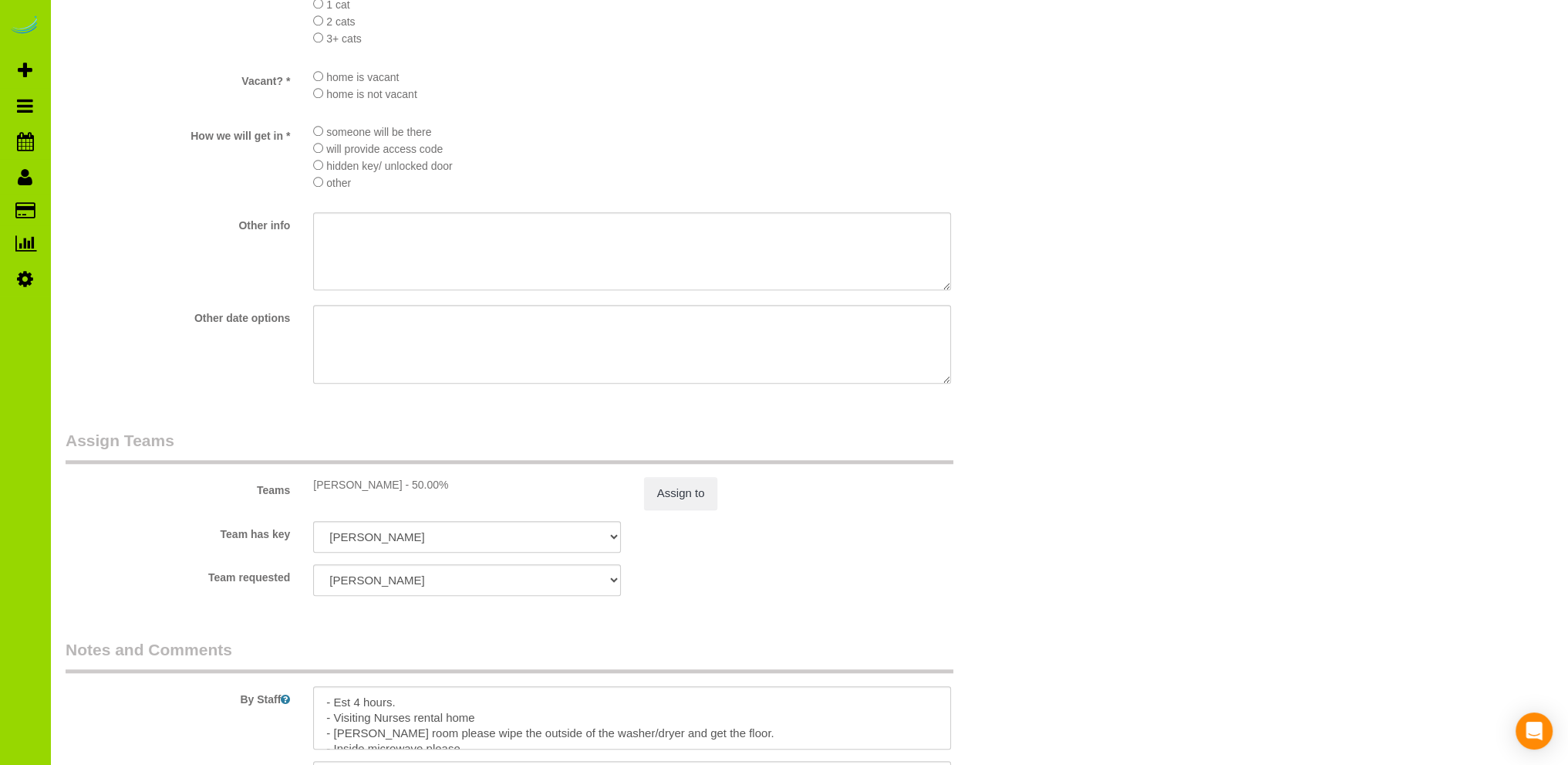
scroll to position [2144, 0]
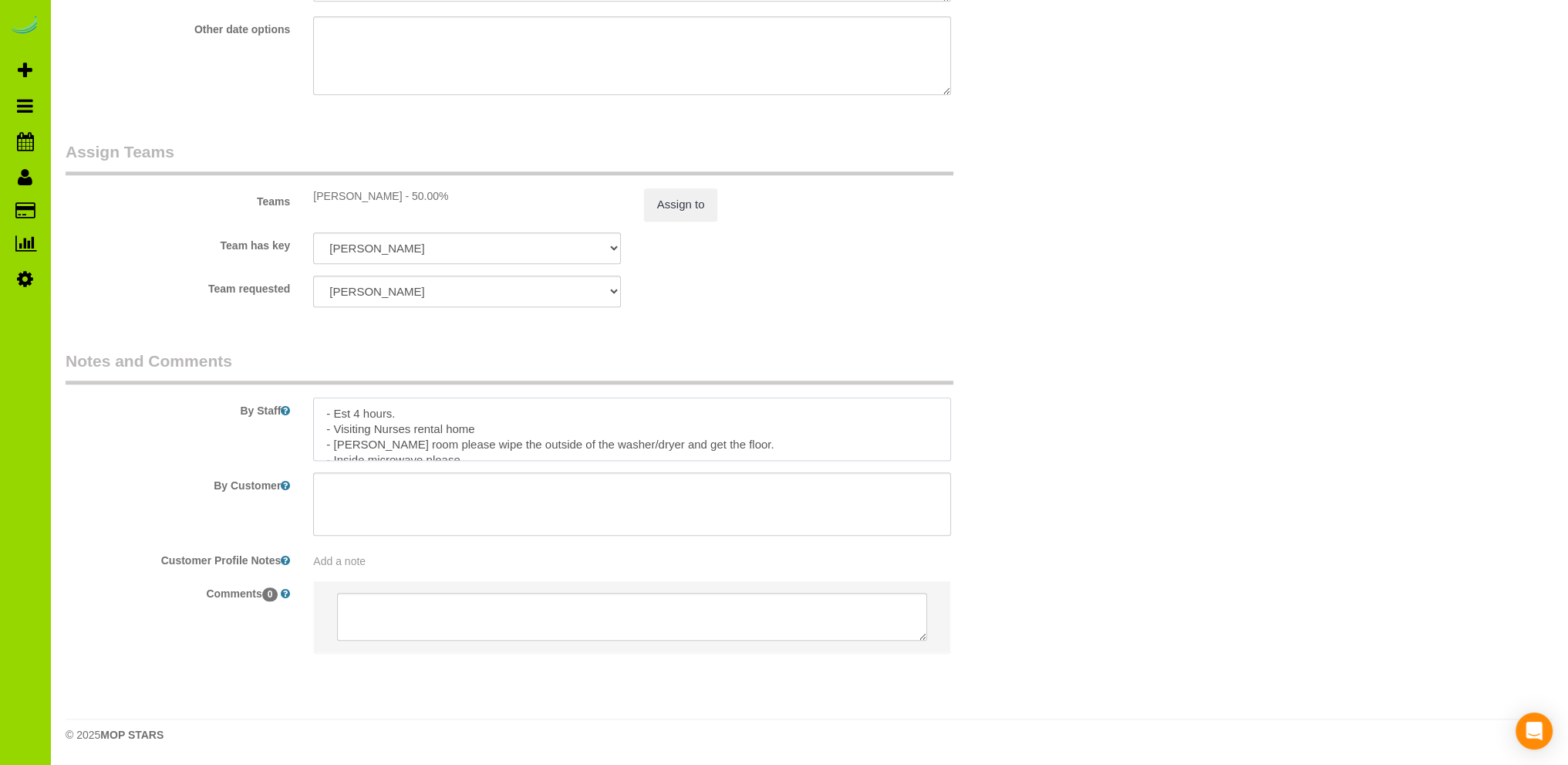
click at [523, 413] on textarea at bounding box center [632, 429] width 637 height 63
type textarea "- Est 4 hours. Moved from 9/30. - Visiting Nurses rental home - Lundry room ple…"
click at [759, 267] on sui-booking-teams "Teams ELVIA - 50.00% Assign to Team has key ELVIA ALBI ANA ANGEL DESI FABIOLA F…" at bounding box center [549, 224] width 968 height 167
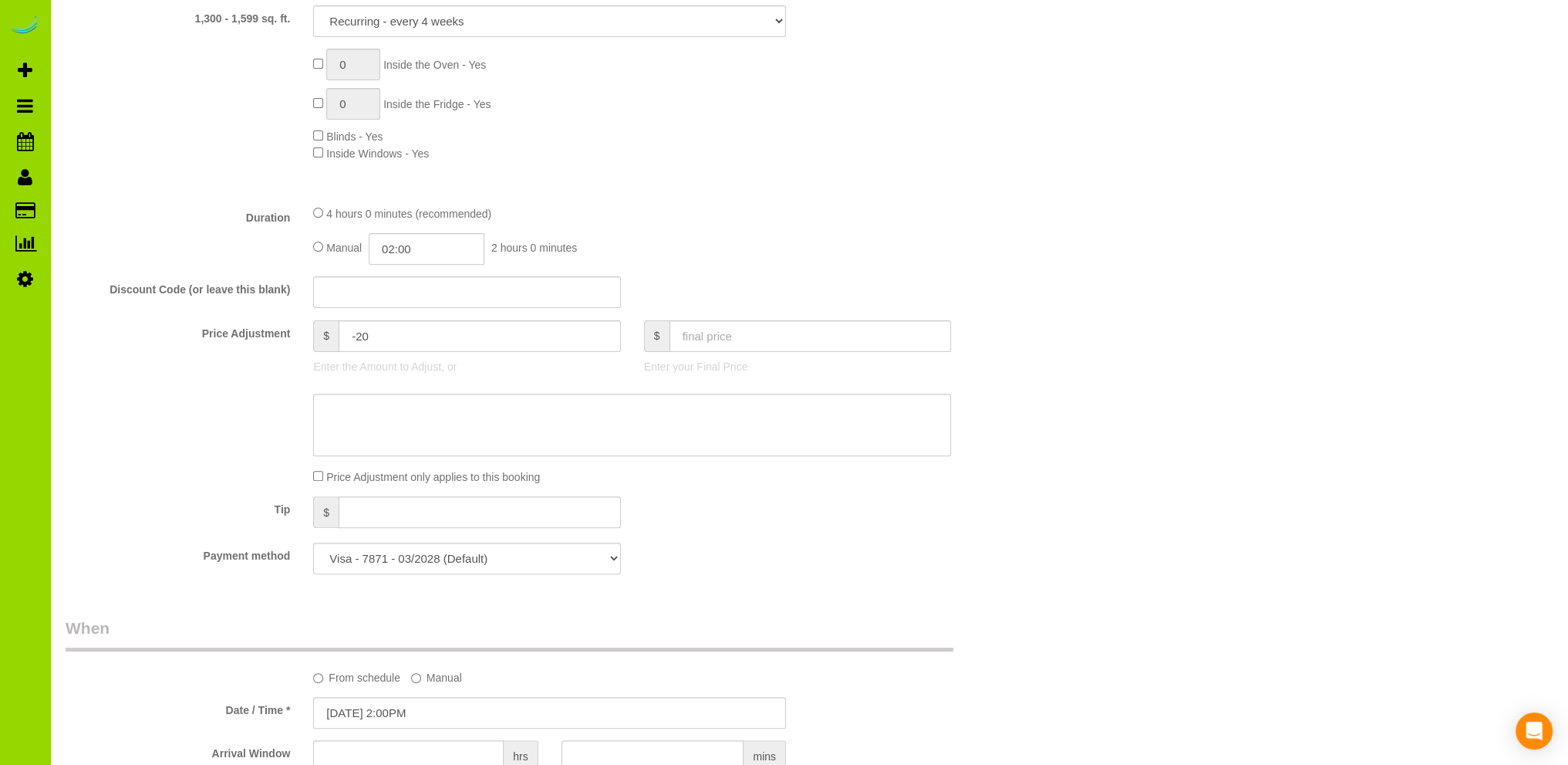
scroll to position [0, 0]
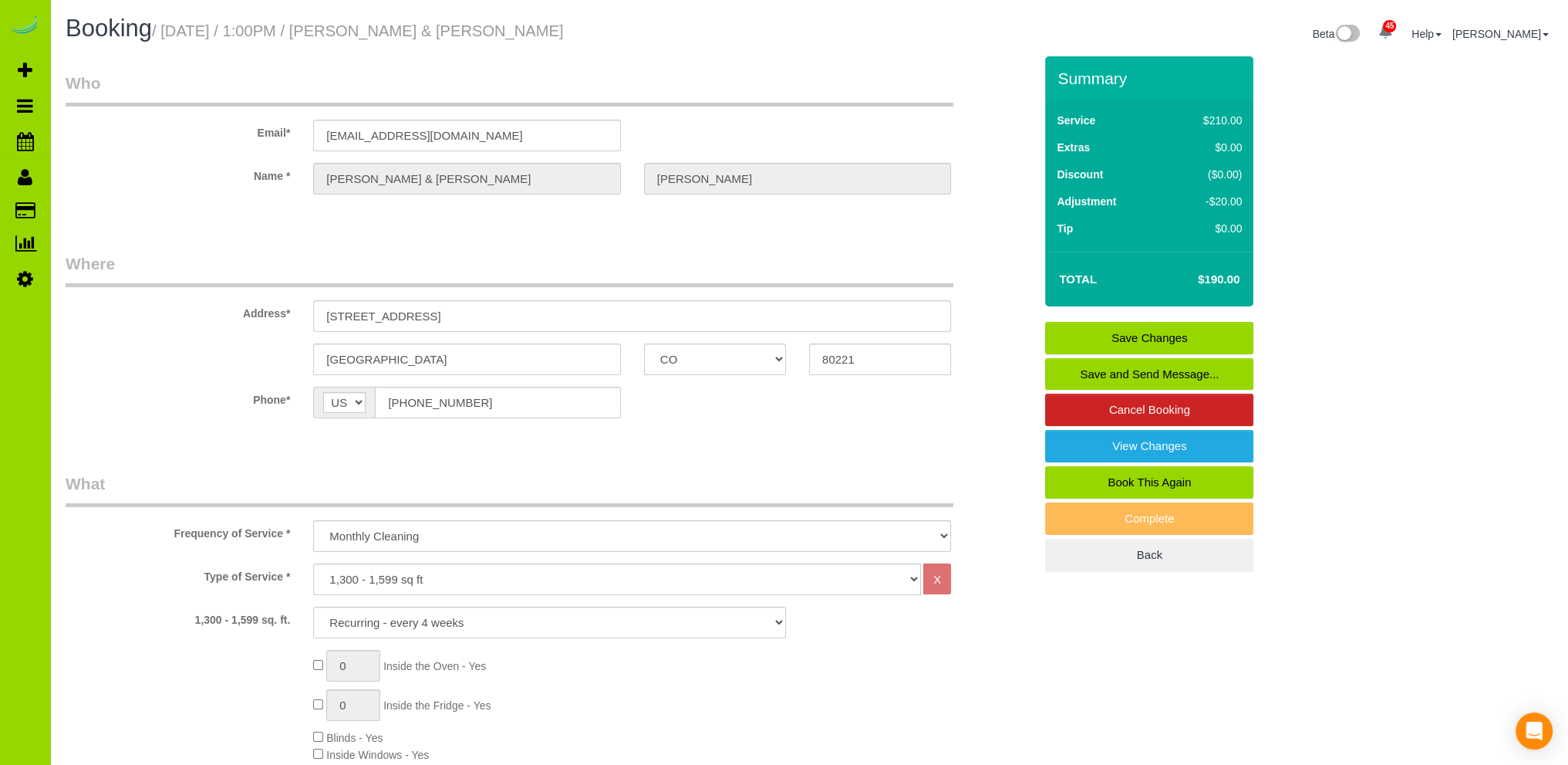
click at [1154, 332] on link "Save Changes" at bounding box center [1148, 338] width 208 height 32
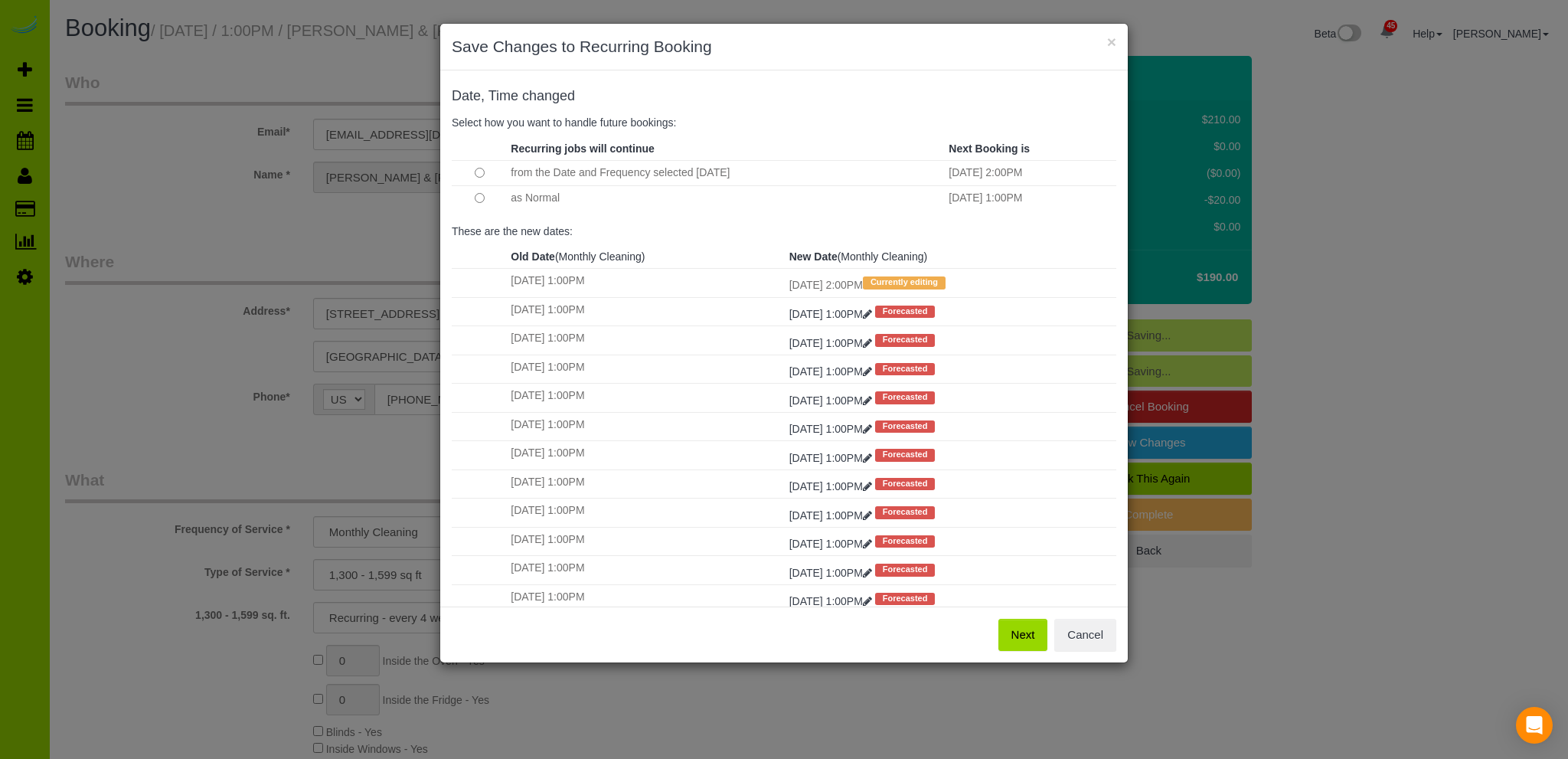
click at [1016, 624] on button "Next" at bounding box center [1024, 634] width 50 height 32
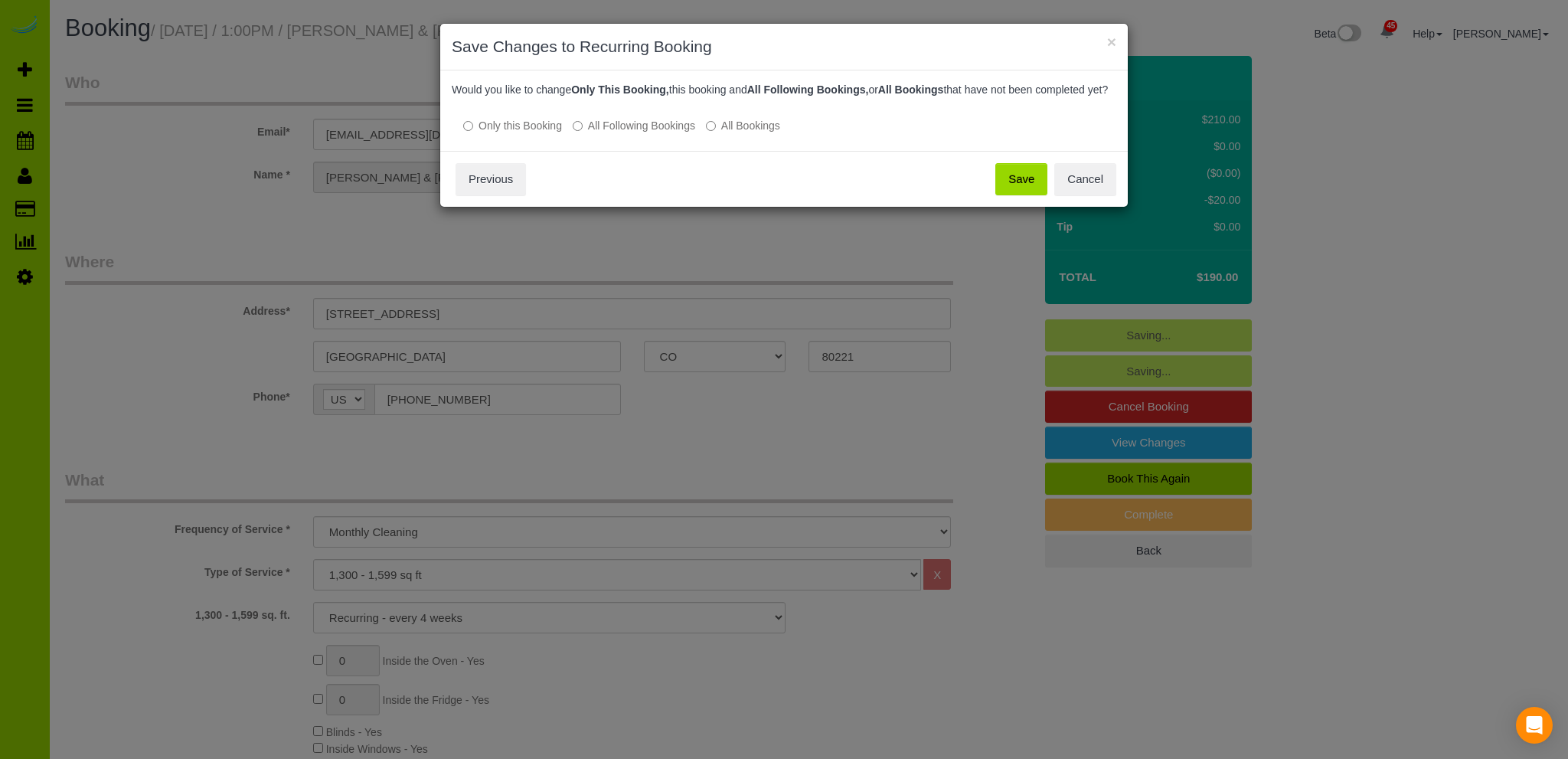
click at [1016, 191] on button "Save" at bounding box center [1021, 179] width 52 height 32
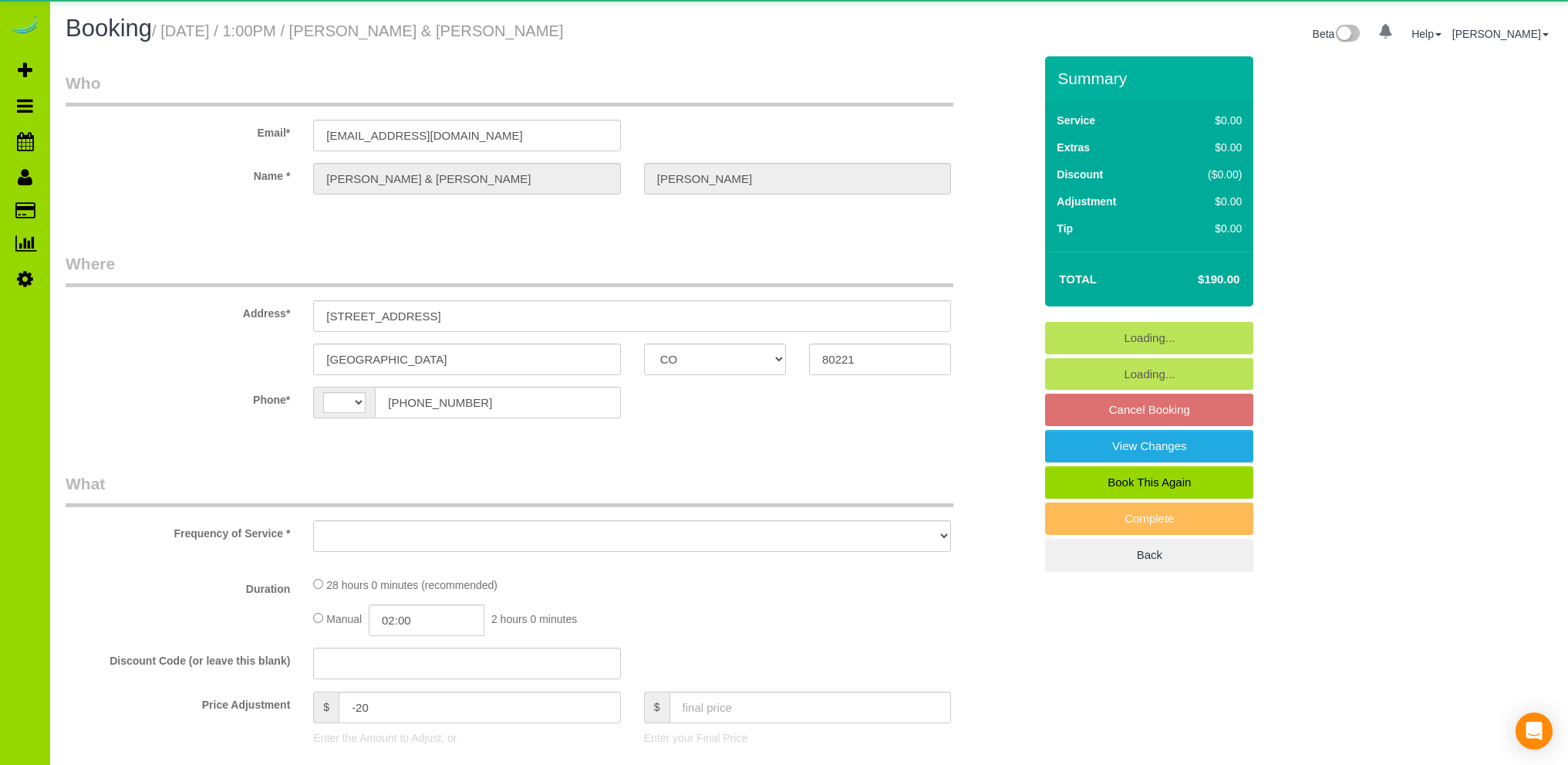
select select "CO"
select select "object:806"
select select "string:[GEOGRAPHIC_DATA]"
select select "string:fspay-5d7721a7-7e67-441b-ace0-32950a0e7d35"
select select "7"
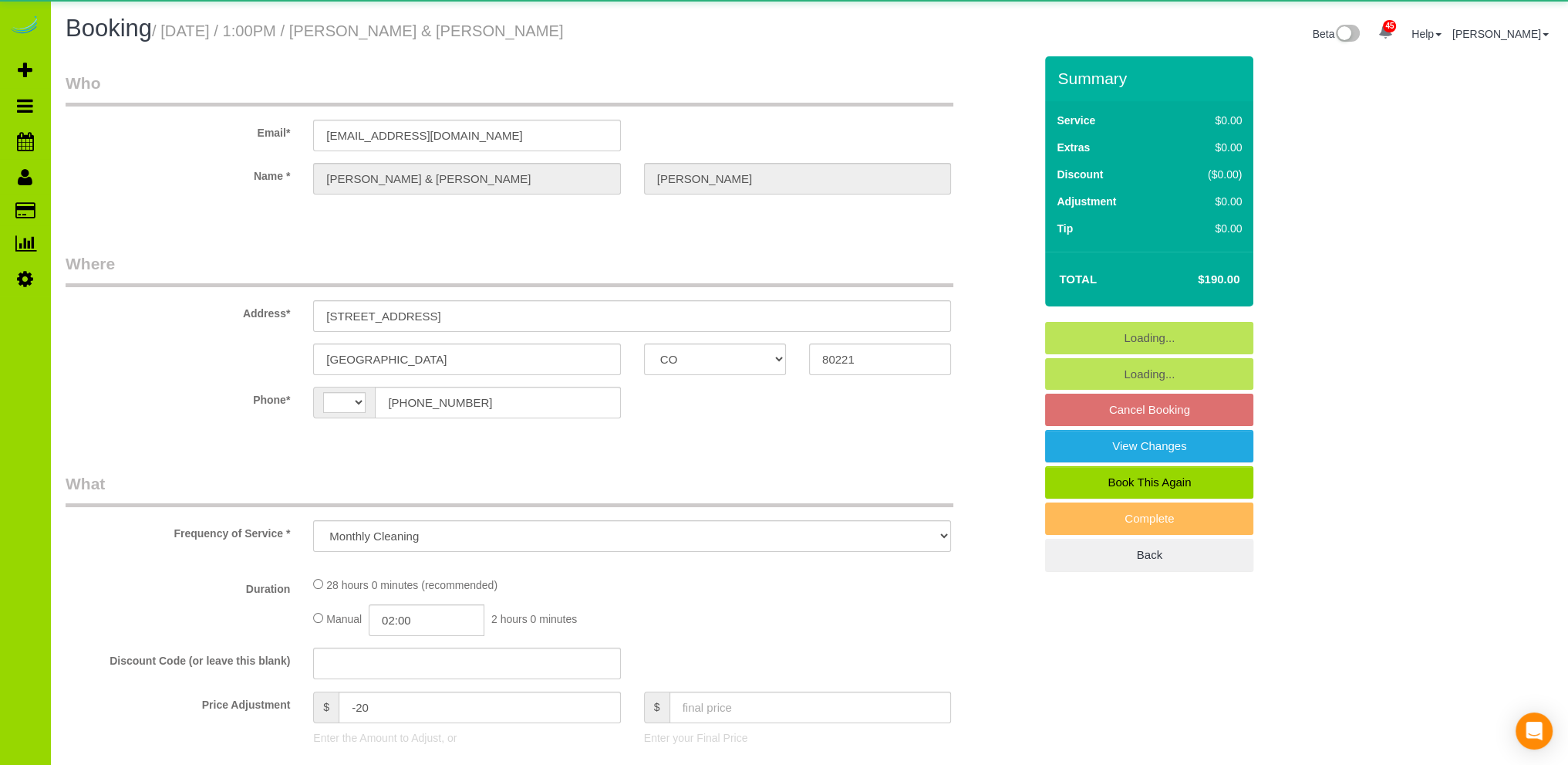
select select "spot1"
select select "number:4"
select select "number:13"
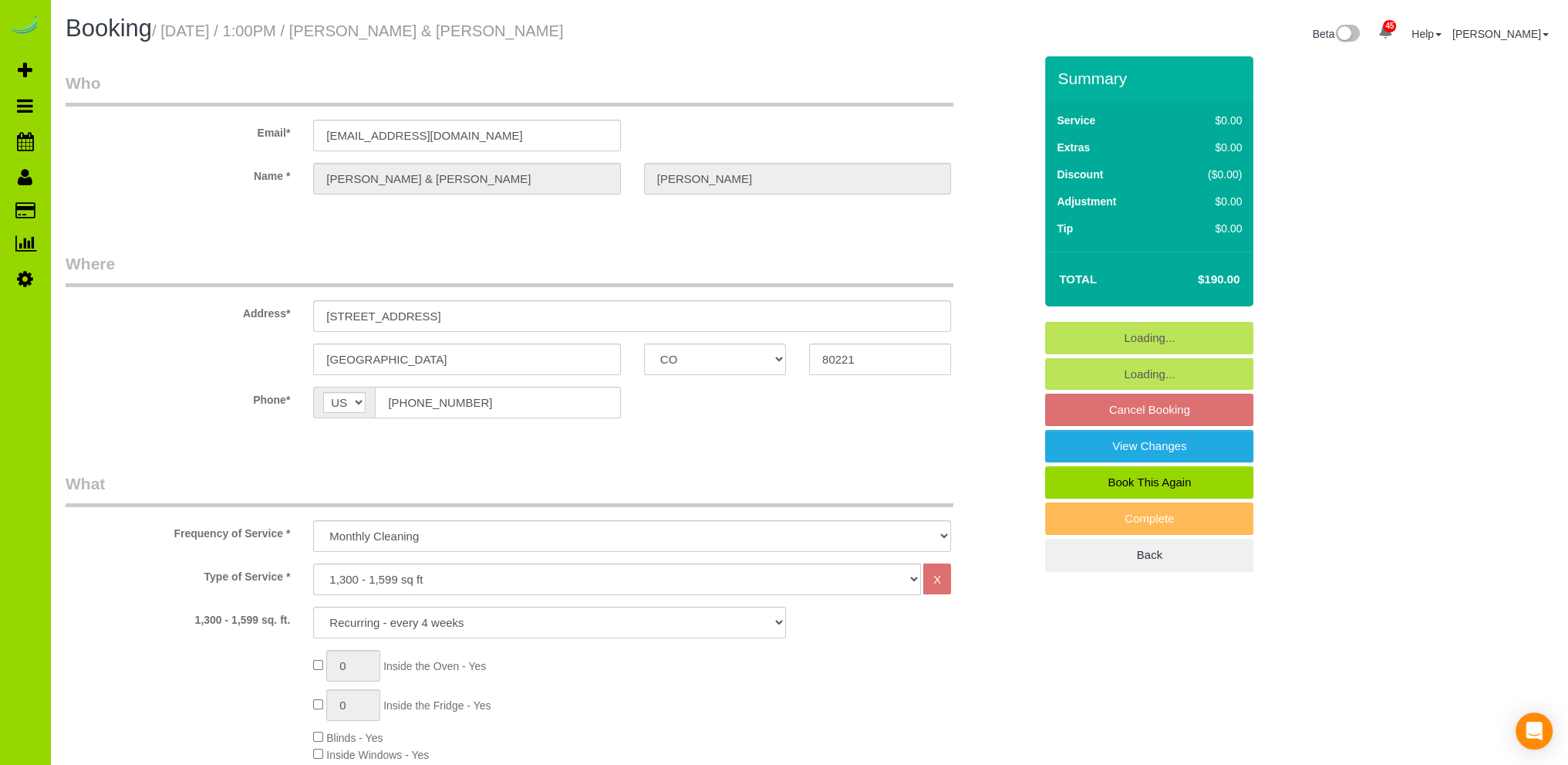
select select "7"
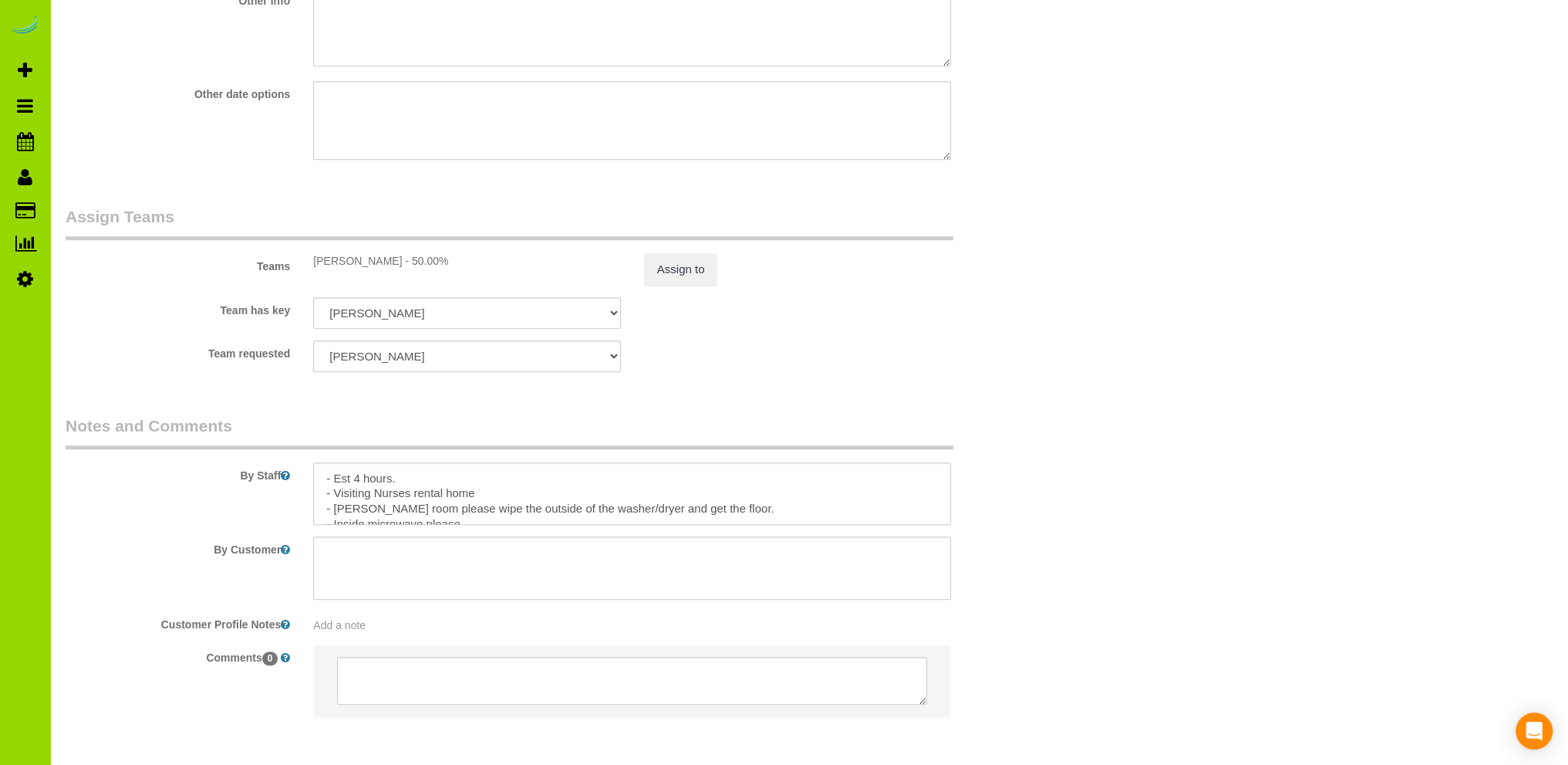
scroll to position [2007, 0]
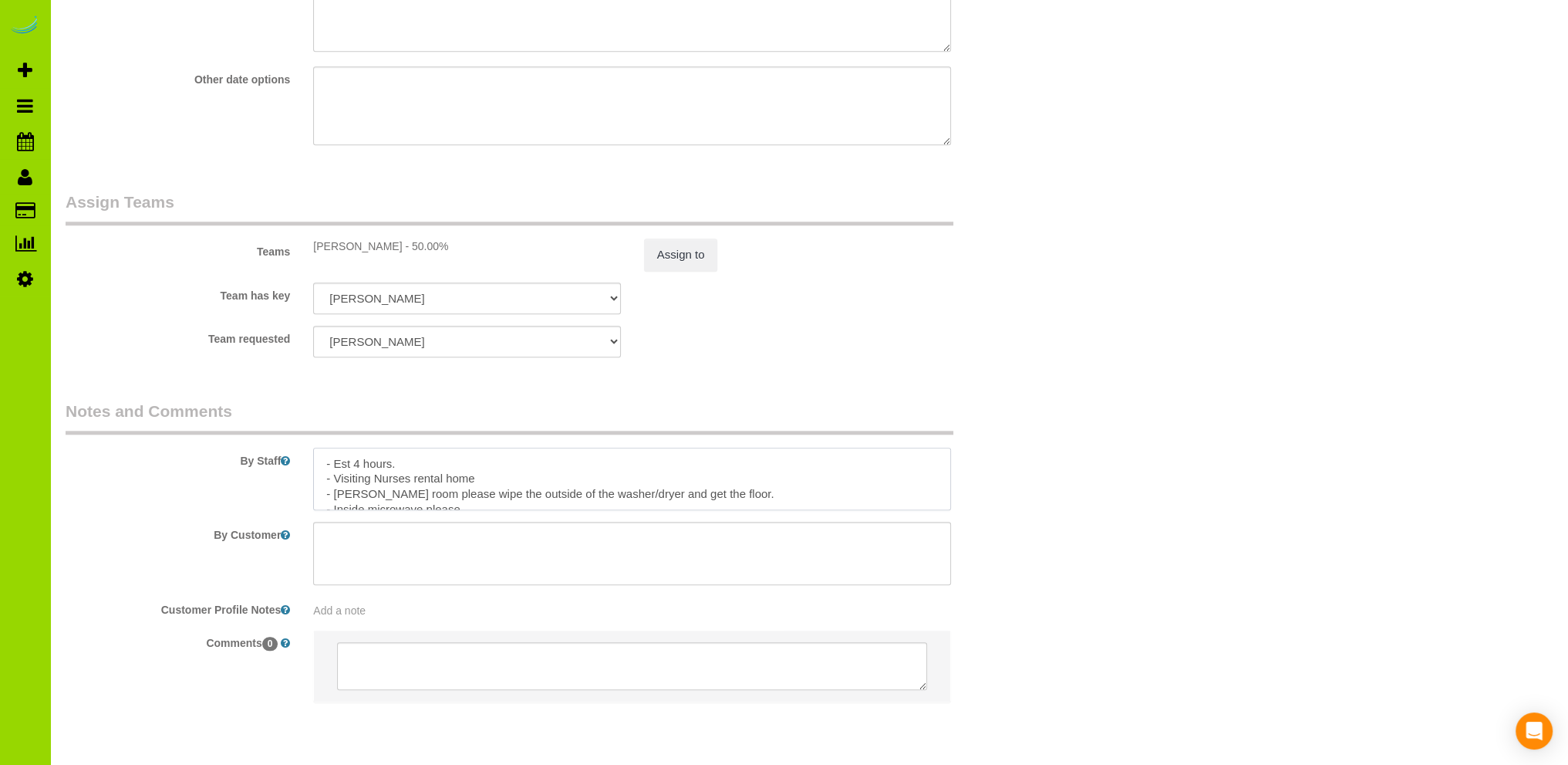
click at [342, 502] on textarea at bounding box center [632, 479] width 637 height 63
click at [554, 460] on textarea at bounding box center [632, 479] width 637 height 63
click at [346, 495] on textarea at bounding box center [632, 479] width 637 height 63
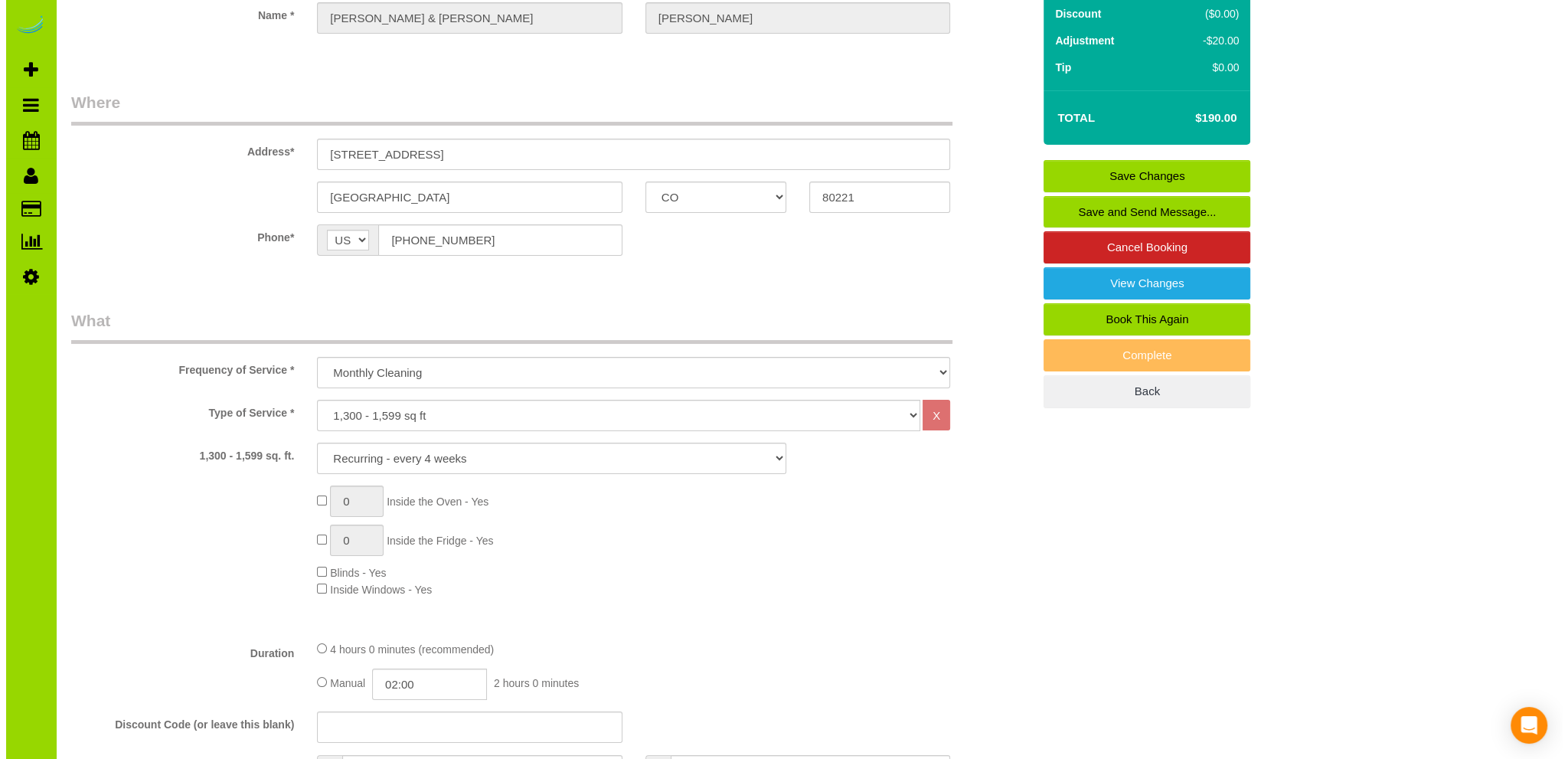
scroll to position [0, 0]
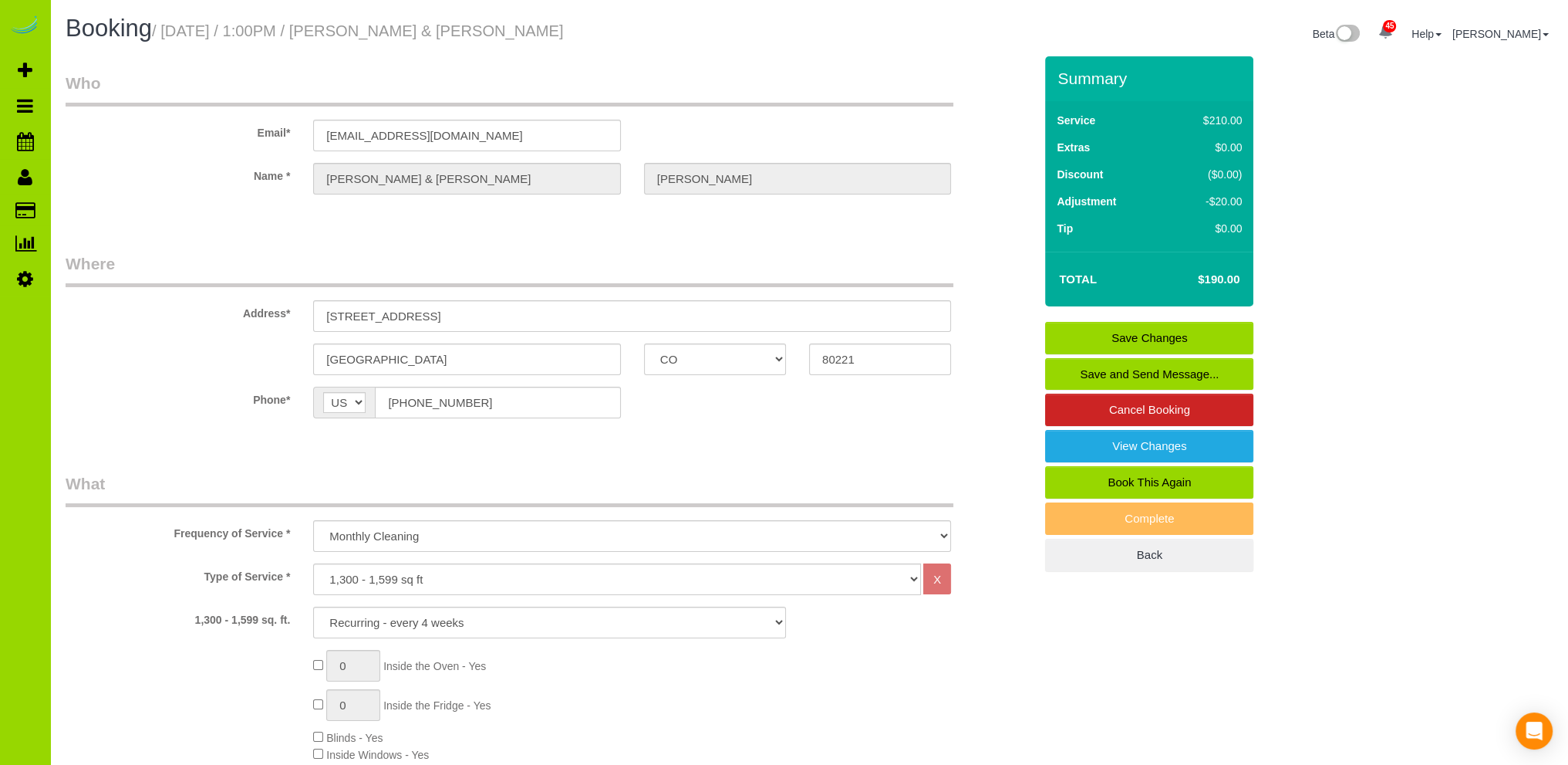
type textarea "- Est 4 hours. - Visiting Nurses rental home - Laundry room please wipe the out…"
click at [1115, 331] on link "Save Changes" at bounding box center [1148, 338] width 208 height 32
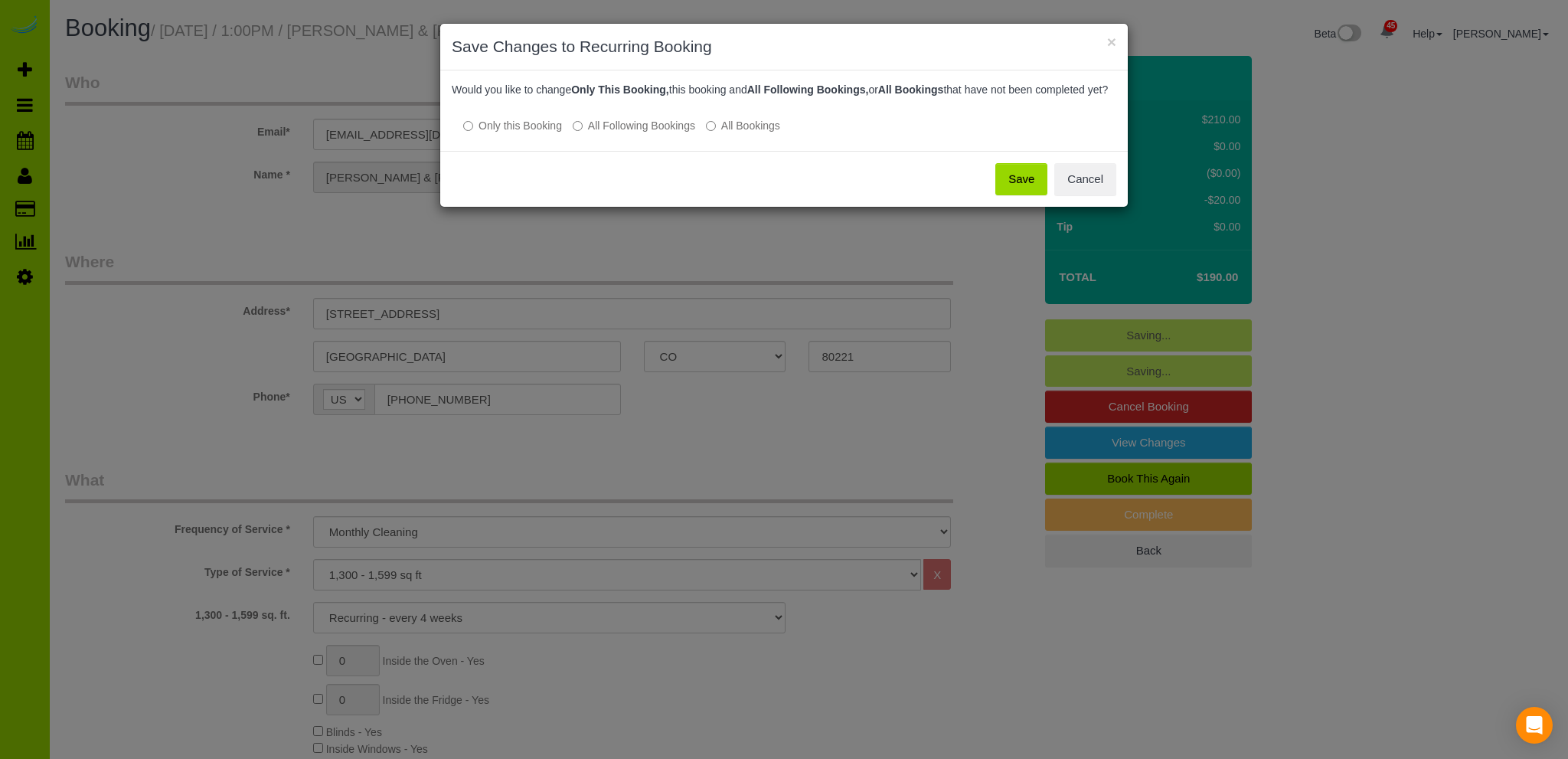
click at [1015, 194] on button "Save" at bounding box center [1021, 179] width 52 height 32
